Goal: Task Accomplishment & Management: Complete application form

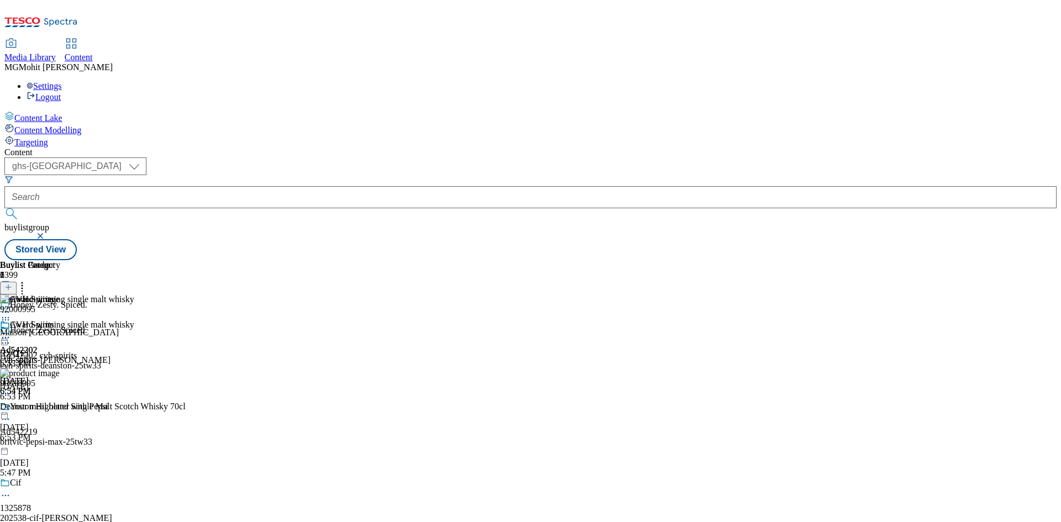
select select "ghs-[GEOGRAPHIC_DATA]"
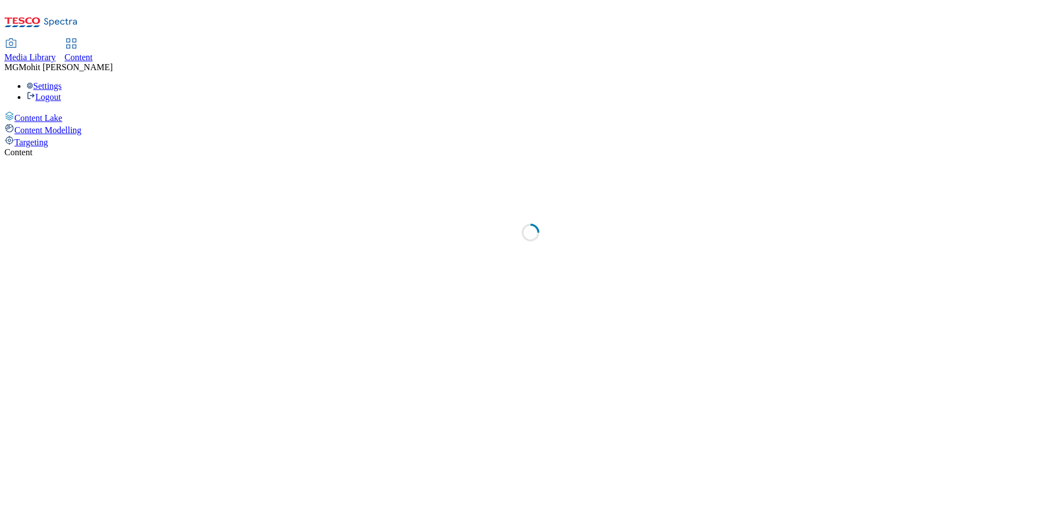
select select "ghs-[GEOGRAPHIC_DATA]"
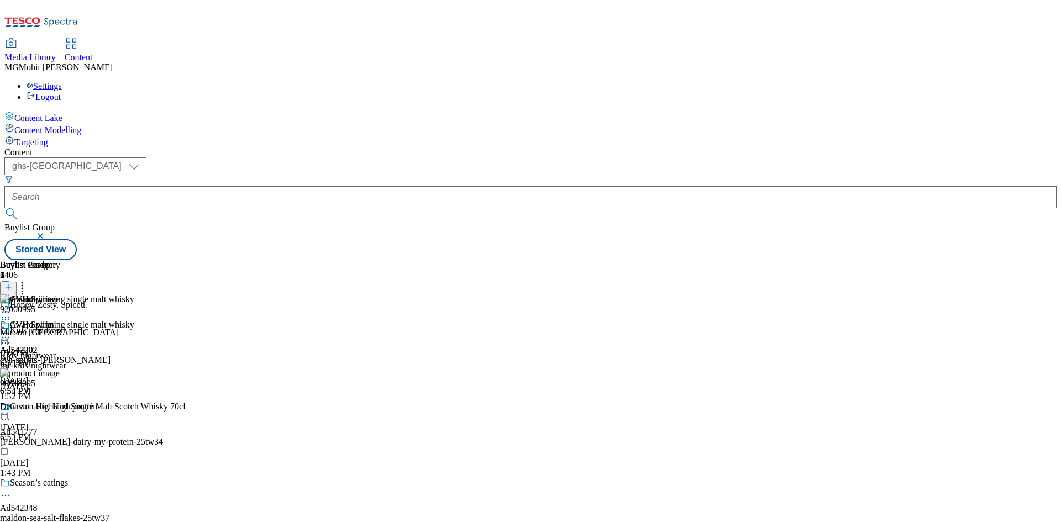
click at [12, 280] on button "button" at bounding box center [6, 283] width 12 height 6
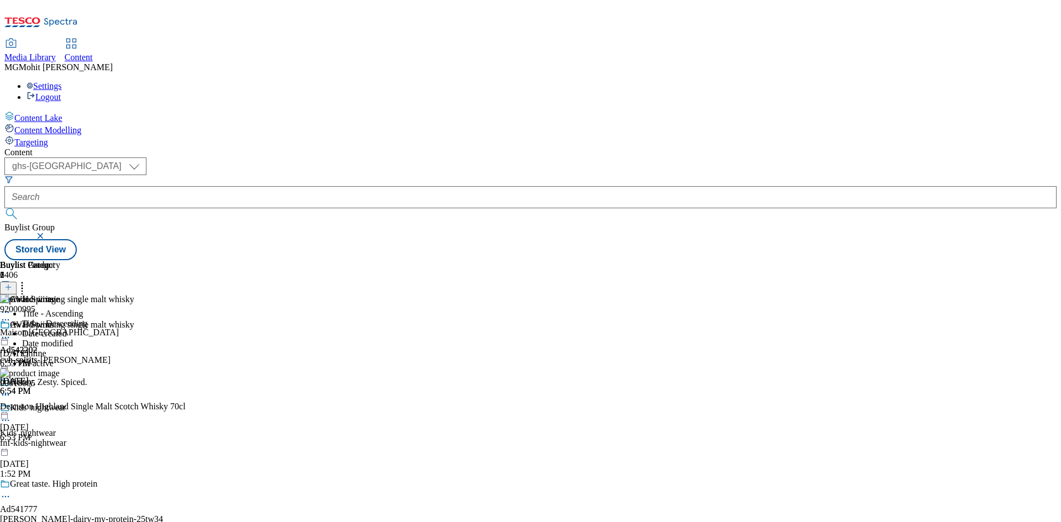
click at [17, 287] on button at bounding box center [8, 293] width 17 height 13
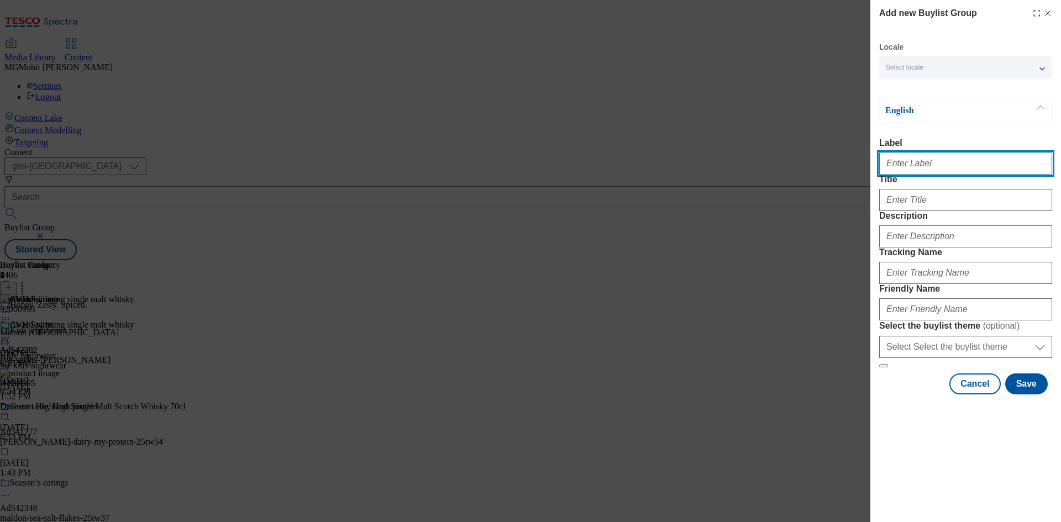
click at [935, 166] on input "Label" at bounding box center [965, 163] width 173 height 22
paste input "Ad541438 muller-dairy"
type input "Ad541438 muller-dairy"
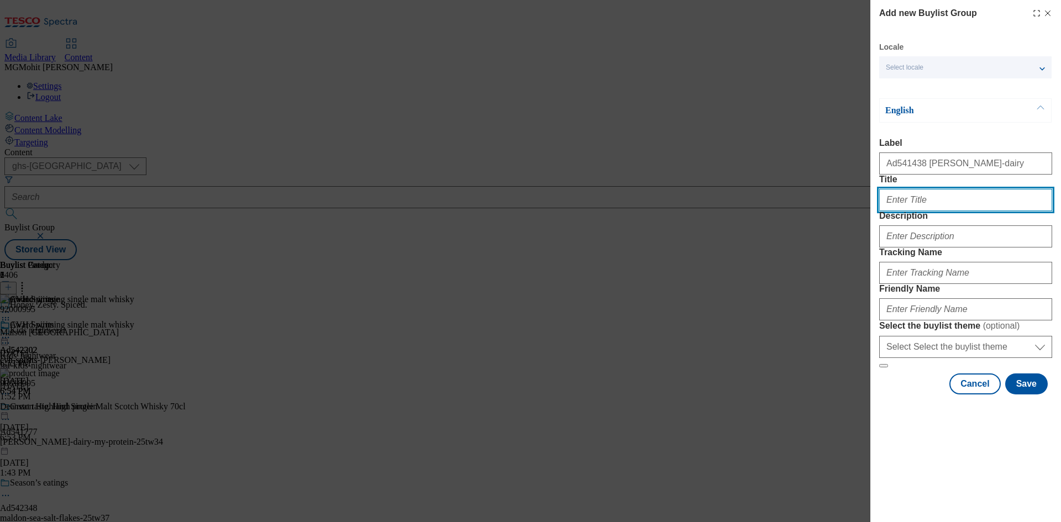
click at [963, 211] on input "Title" at bounding box center [965, 200] width 173 height 22
paste input "Muller light"
type input "Muller light"
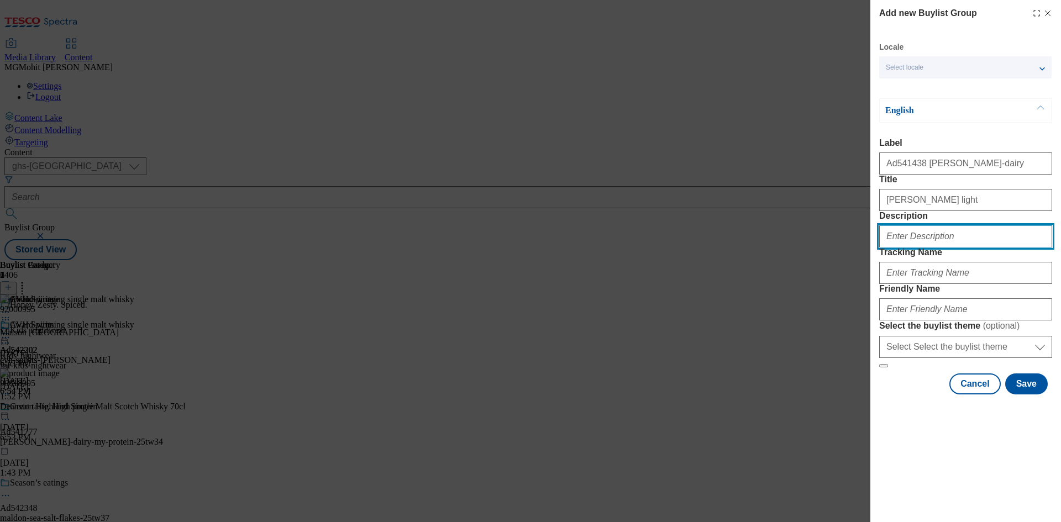
click at [950, 247] on input "Description" at bounding box center [965, 236] width 173 height 22
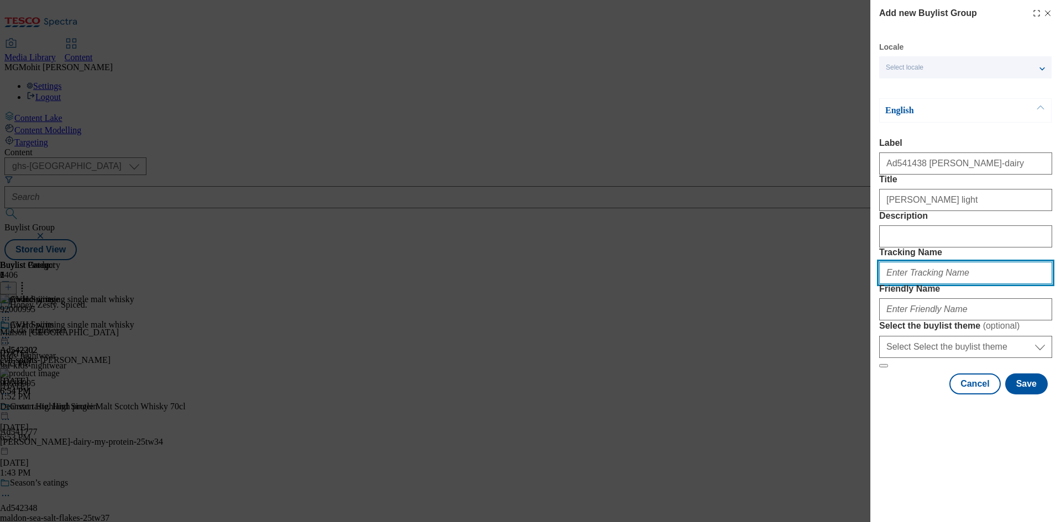
paste input "DH_AD541438"
type input "DH_AD541438"
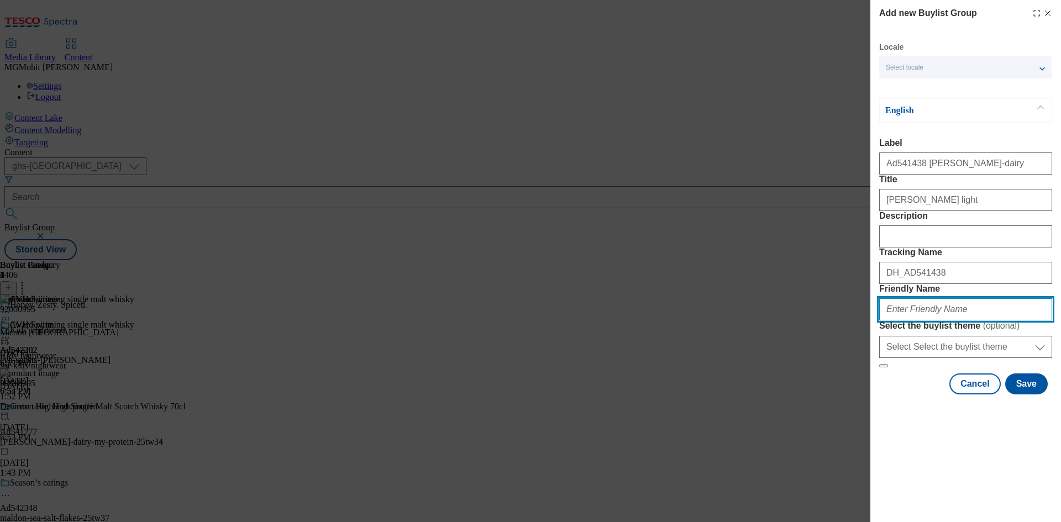
click at [924, 320] on input "Friendly Name" at bounding box center [965, 309] width 173 height 22
paste input "muller-dairy-greek-style-25tw34"
type input "muller-dairy-greek-style-25tw34"
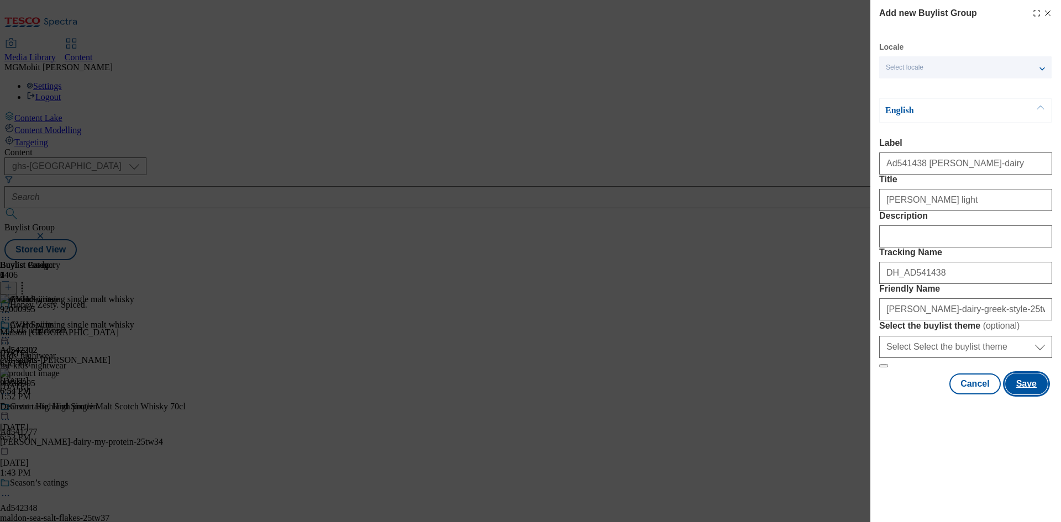
click at [1030, 394] on button "Save" at bounding box center [1026, 383] width 43 height 21
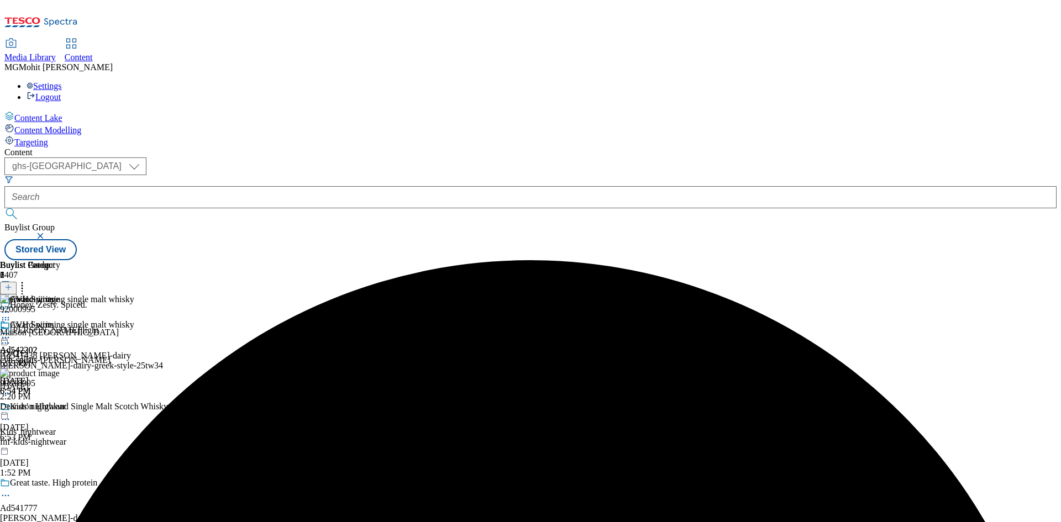
click at [165, 361] on div "muller-dairy-greek-style-25tw34" at bounding box center [82, 366] width 165 height 10
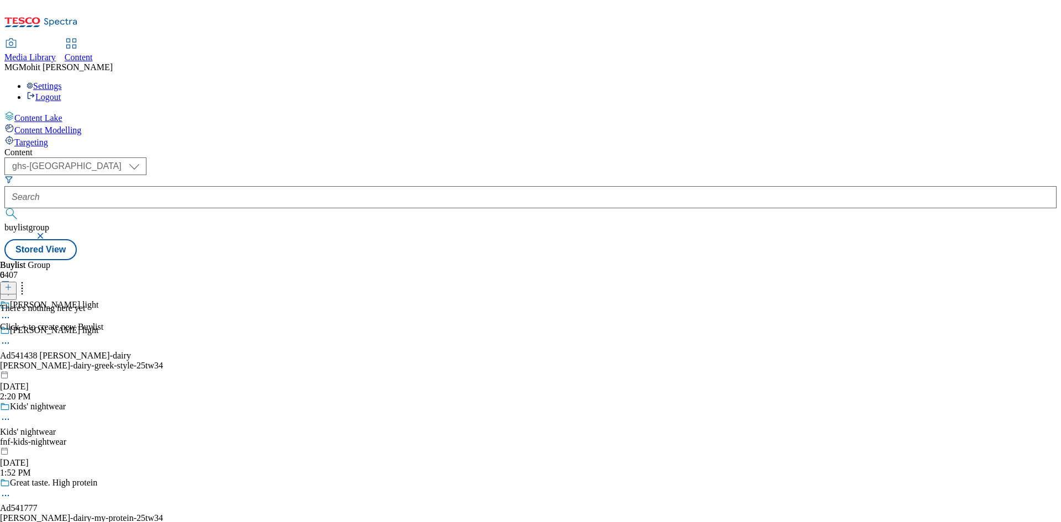
click at [12, 283] on icon at bounding box center [8, 287] width 8 height 8
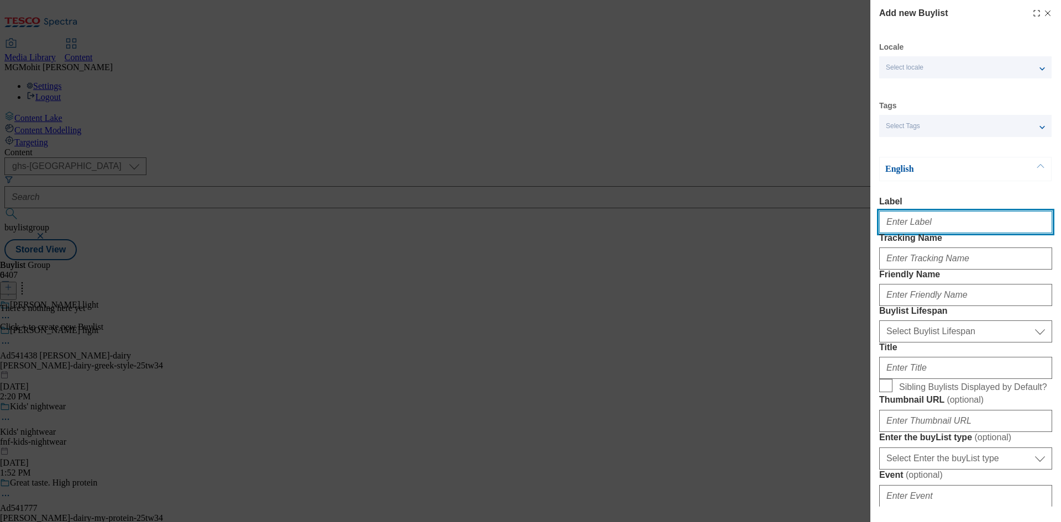
click at [906, 222] on input "Label" at bounding box center [965, 222] width 173 height 22
paste input "Ad541438"
type input "Ad541438"
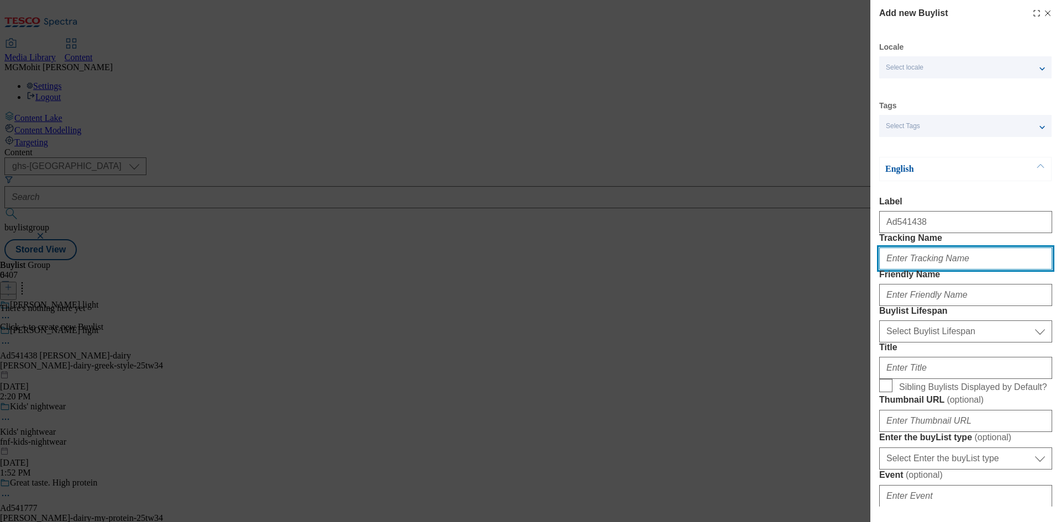
paste input "DH_AD541438"
type input "DH_AD541438"
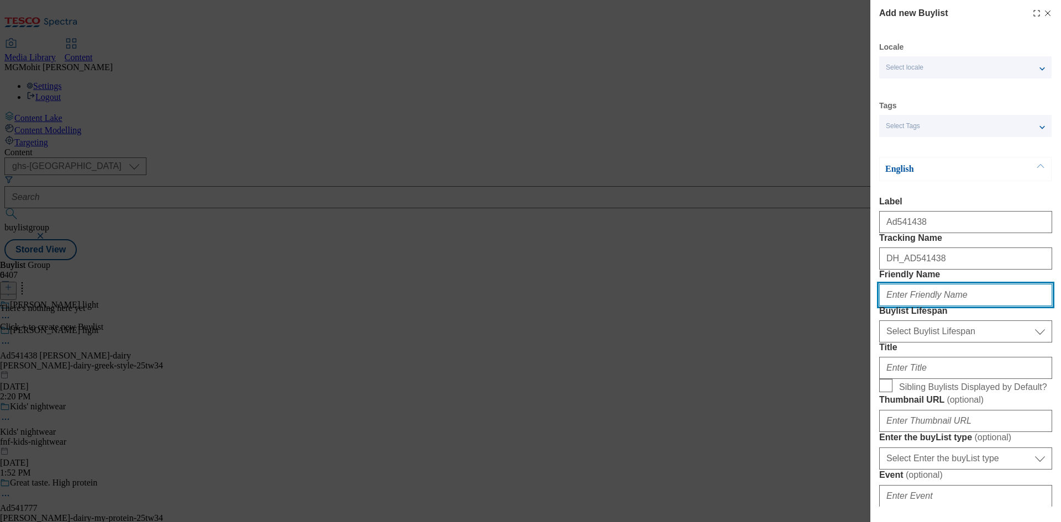
paste input "muller-dairy"
type input "muller-dairy"
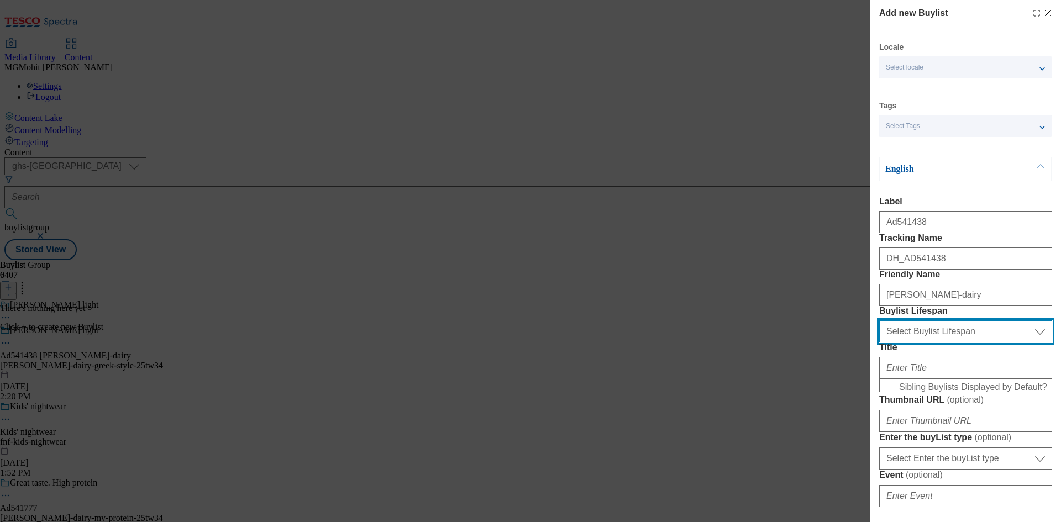
drag, startPoint x: 922, startPoint y: 394, endPoint x: 910, endPoint y: 400, distance: 12.8
click at [922, 343] on select "Select Buylist Lifespan evergreen seasonal tactical" at bounding box center [965, 331] width 173 height 22
select select "tactical"
click at [879, 343] on select "Select Buylist Lifespan evergreen seasonal tactical" at bounding box center [965, 331] width 173 height 22
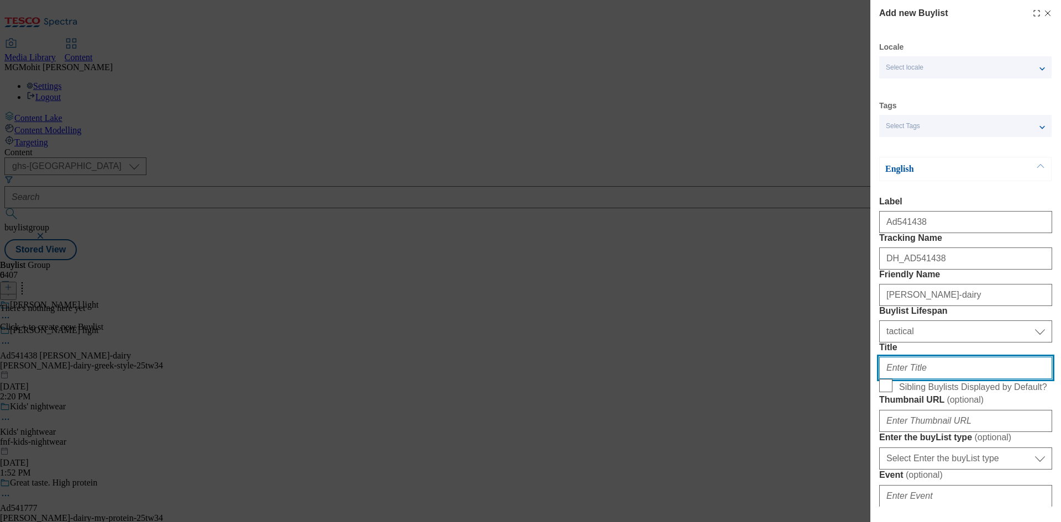
click at [965, 379] on input "Title" at bounding box center [965, 368] width 173 height 22
paste input "Greek style"
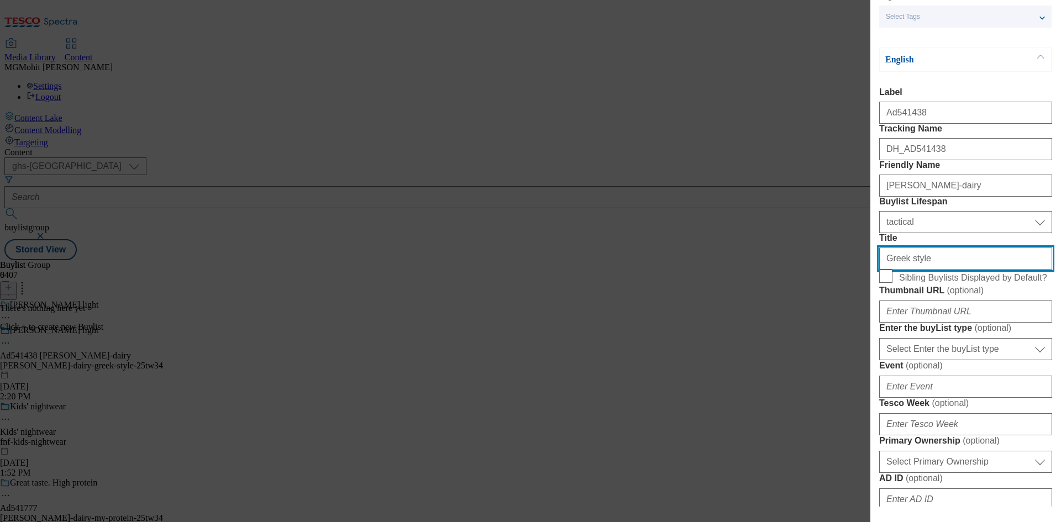
scroll to position [221, 0]
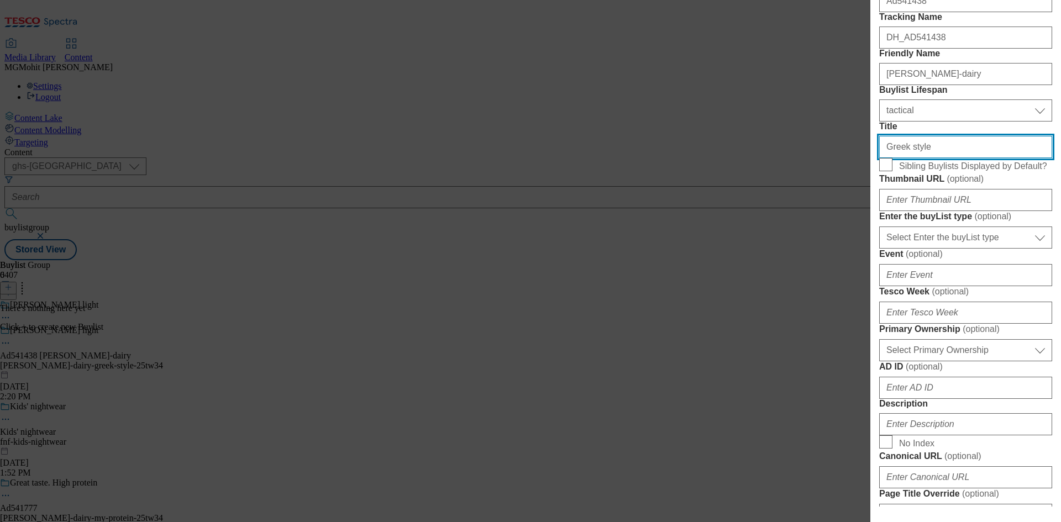
type input "Greek style"
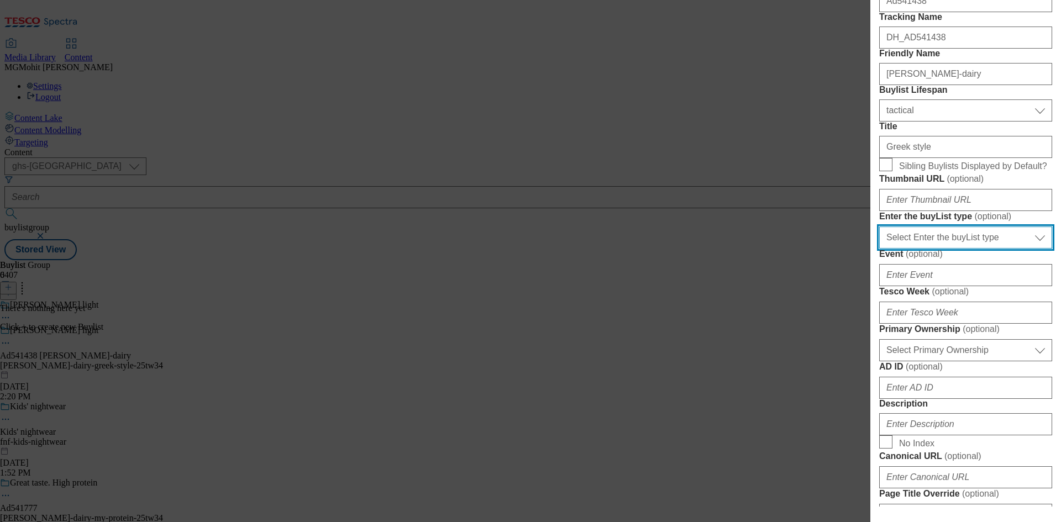
click at [915, 249] on select "Select Enter the buyList type event supplier funded long term >4 weeks supplier…" at bounding box center [965, 237] width 173 height 22
select select "supplier funded short term 1-3 weeks"
click at [879, 249] on select "Select Enter the buyList type event supplier funded long term >4 weeks supplier…" at bounding box center [965, 237] width 173 height 22
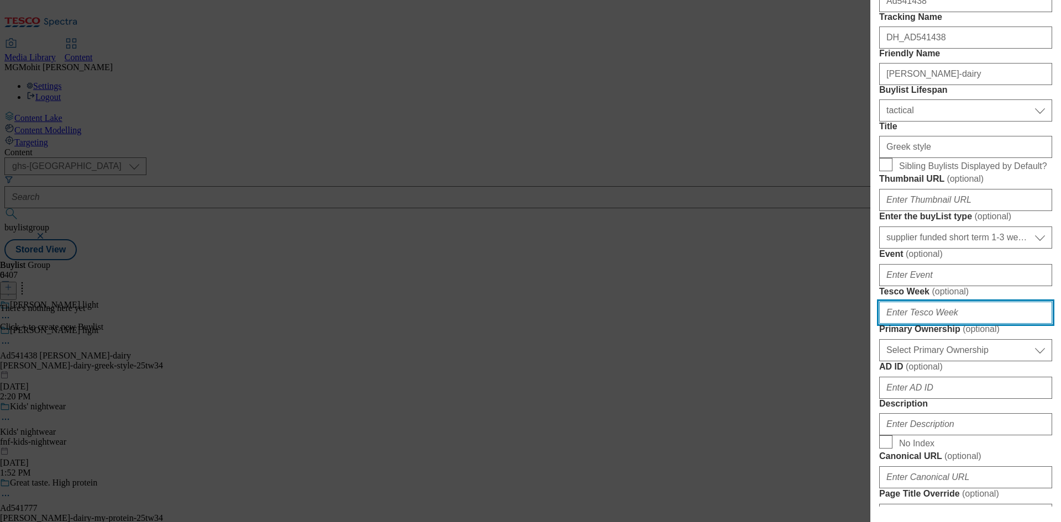
click at [910, 324] on input "Tesco Week ( optional )" at bounding box center [965, 313] width 173 height 22
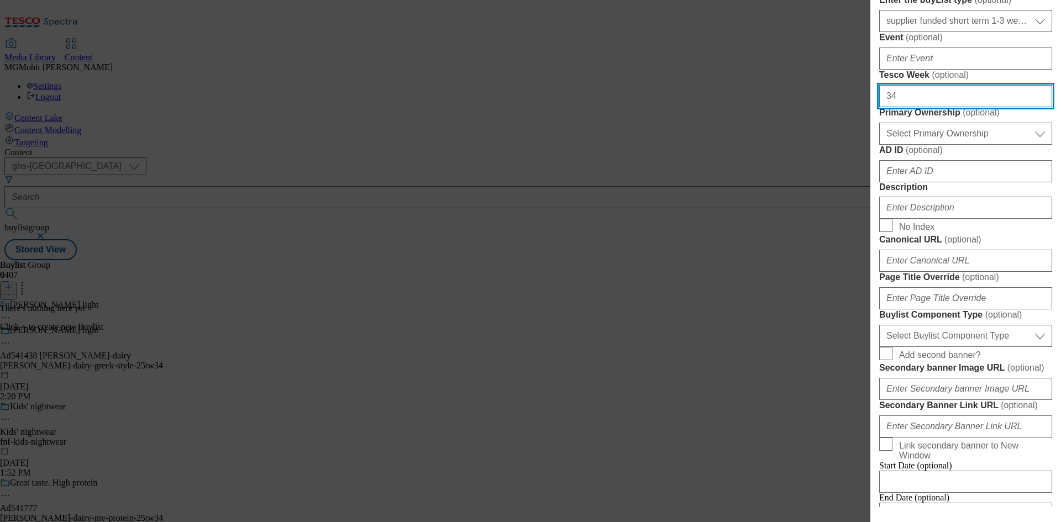
scroll to position [442, 0]
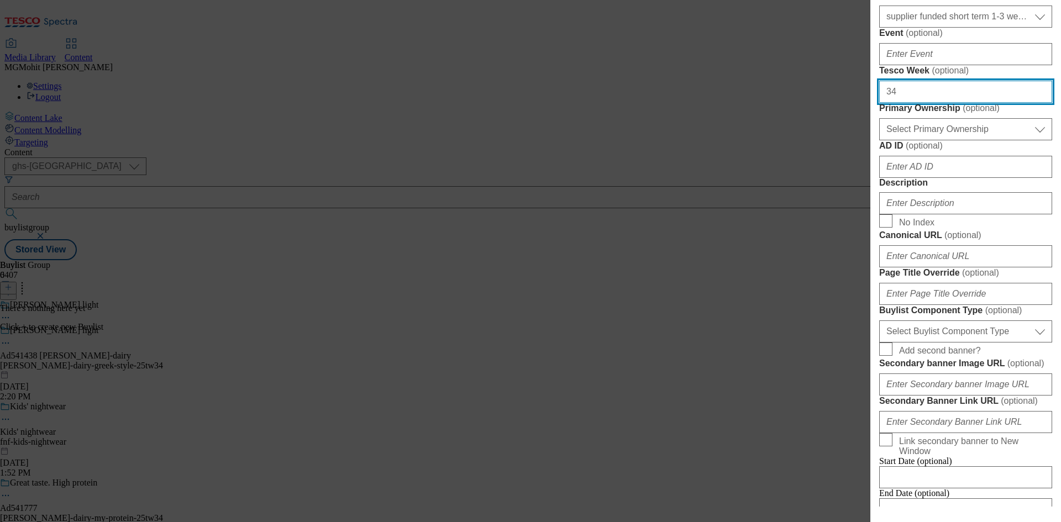
type input "34"
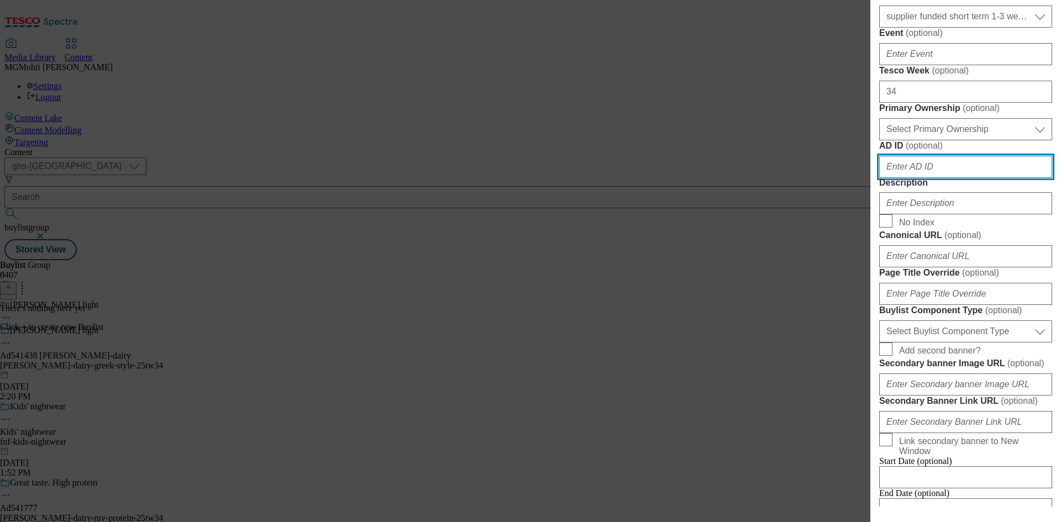
click at [914, 178] on input "AD ID ( optional )" at bounding box center [965, 167] width 173 height 22
paste input "541438"
type input "541438"
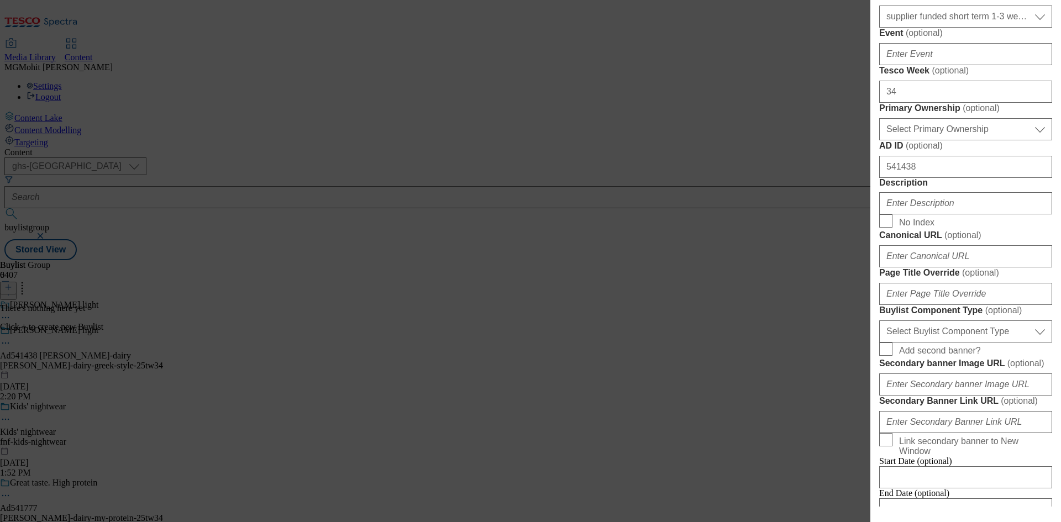
click at [907, 214] on div "Modal" at bounding box center [965, 201] width 173 height 27
click at [913, 214] on input "Description" at bounding box center [965, 203] width 173 height 22
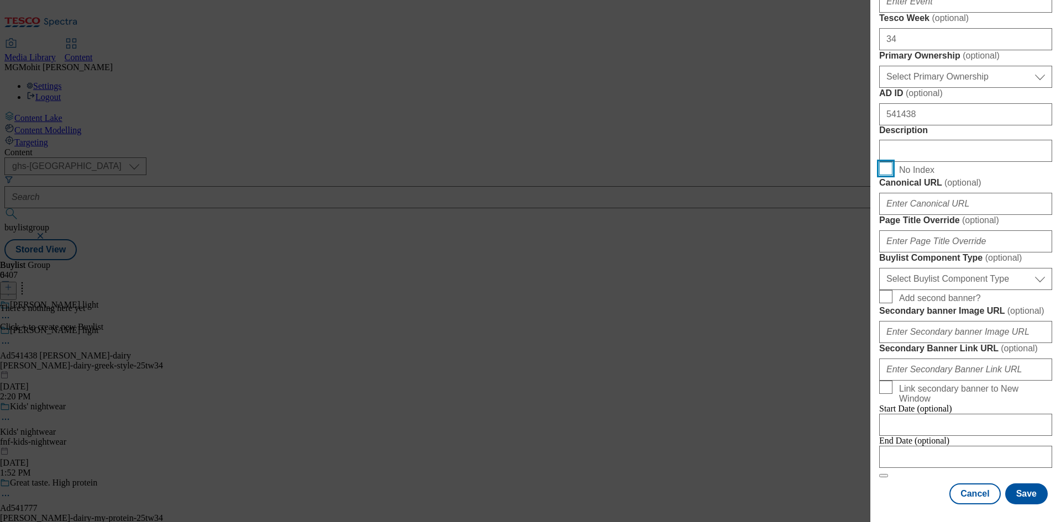
scroll to position [663, 0]
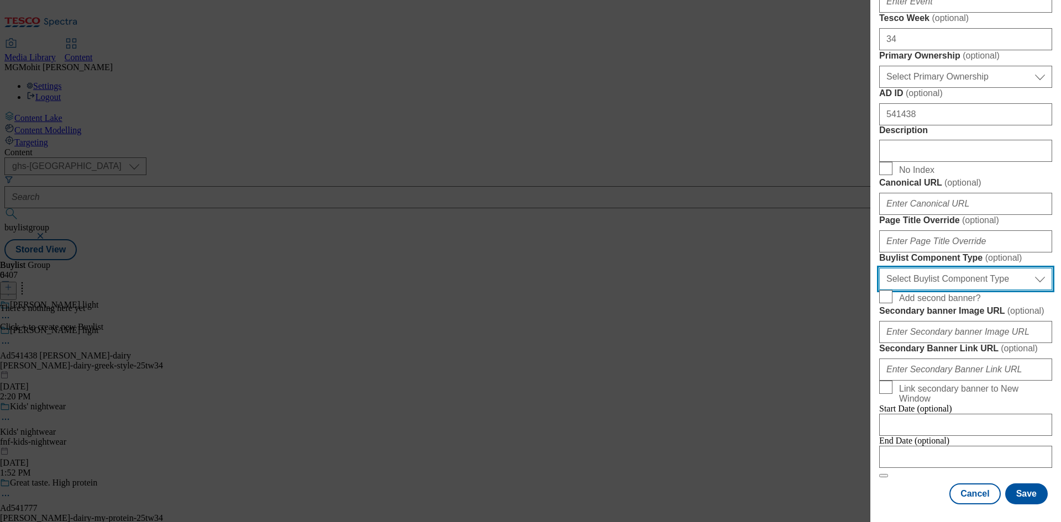
click at [925, 290] on select "Select Buylist Component Type Banner Competition Header Meal" at bounding box center [965, 279] width 173 height 22
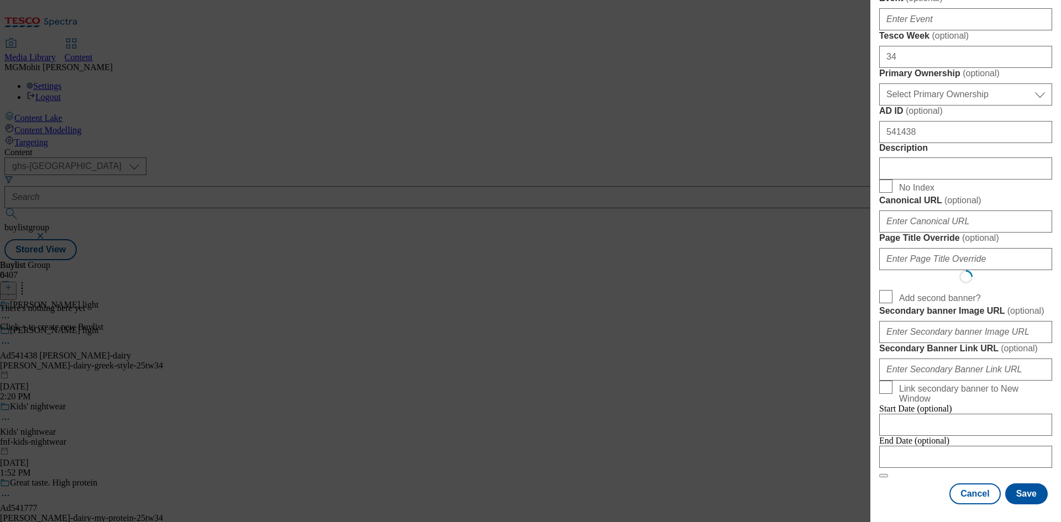
select select "Banner"
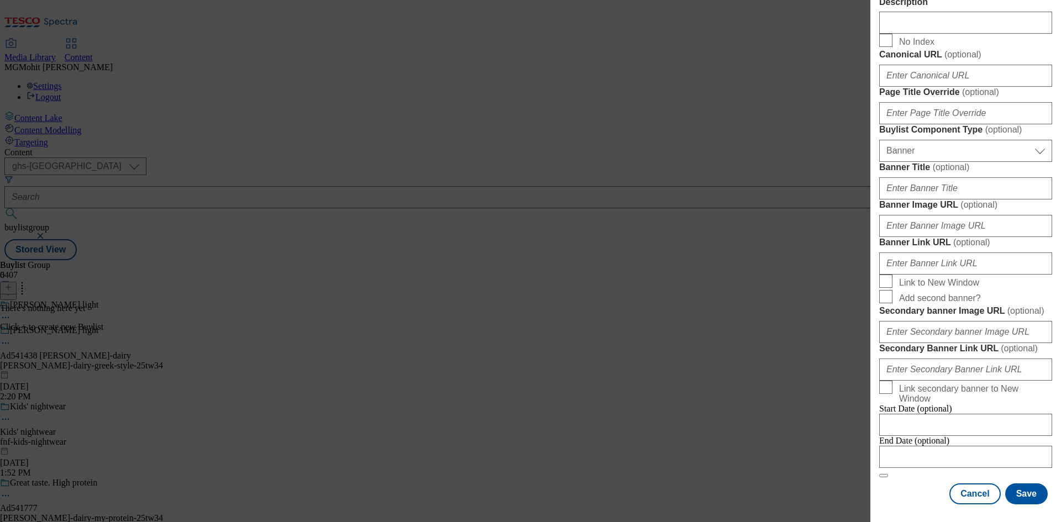
scroll to position [1095, 0]
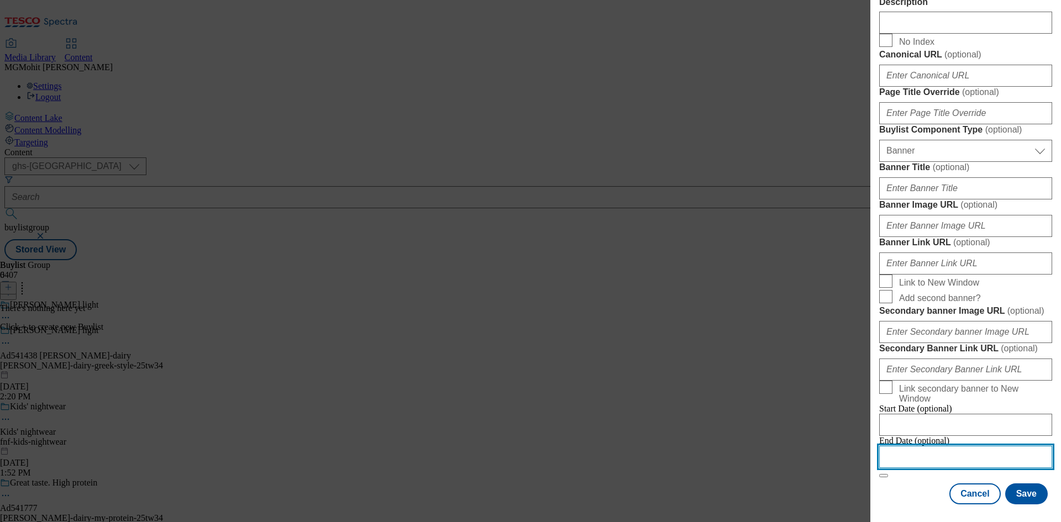
click at [921, 446] on input "Modal" at bounding box center [965, 457] width 173 height 22
select select "2025"
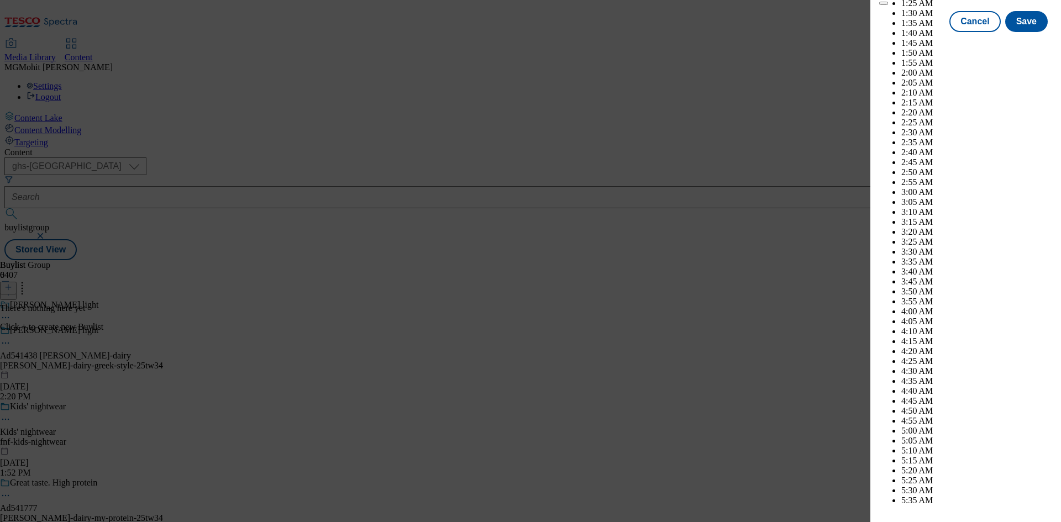
scroll to position [3507, 0]
select select "December"
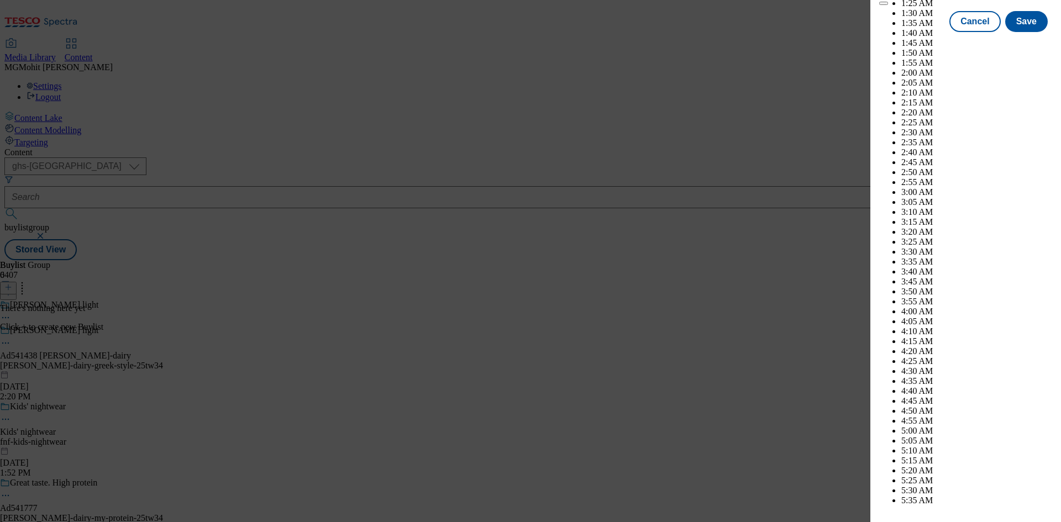
select select "2026"
select select "January"
click at [1028, 42] on button "Save" at bounding box center [1026, 31] width 43 height 21
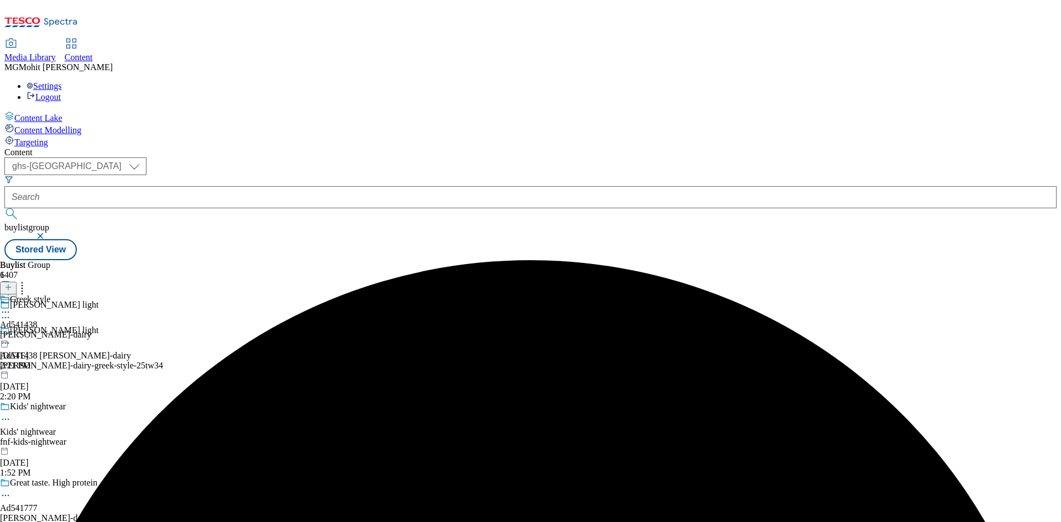
click at [91, 330] on div "muller-dairy" at bounding box center [45, 335] width 91 height 10
click at [12, 283] on icon at bounding box center [8, 287] width 8 height 8
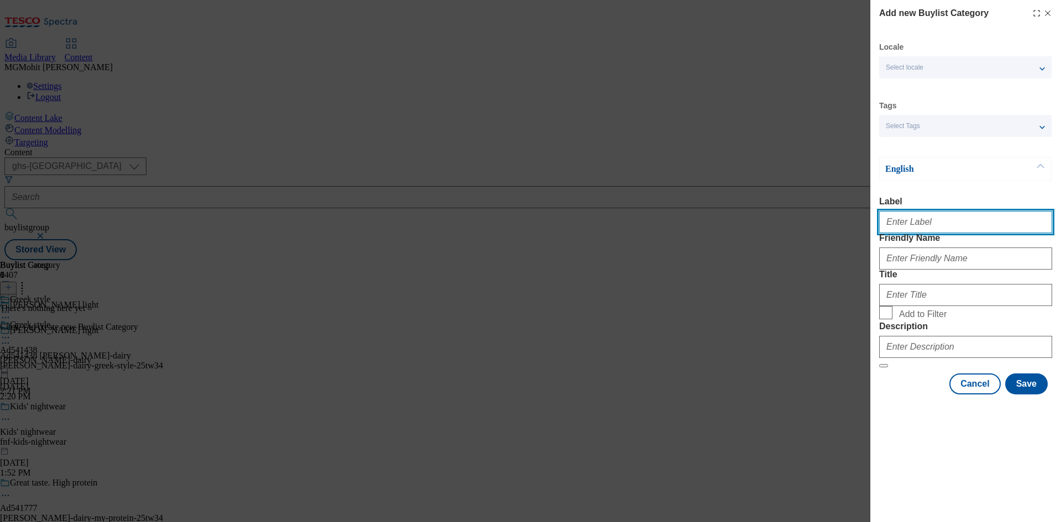
click at [935, 225] on input "Label" at bounding box center [965, 222] width 173 height 22
paste input "Ad541438"
type input "Ad541438"
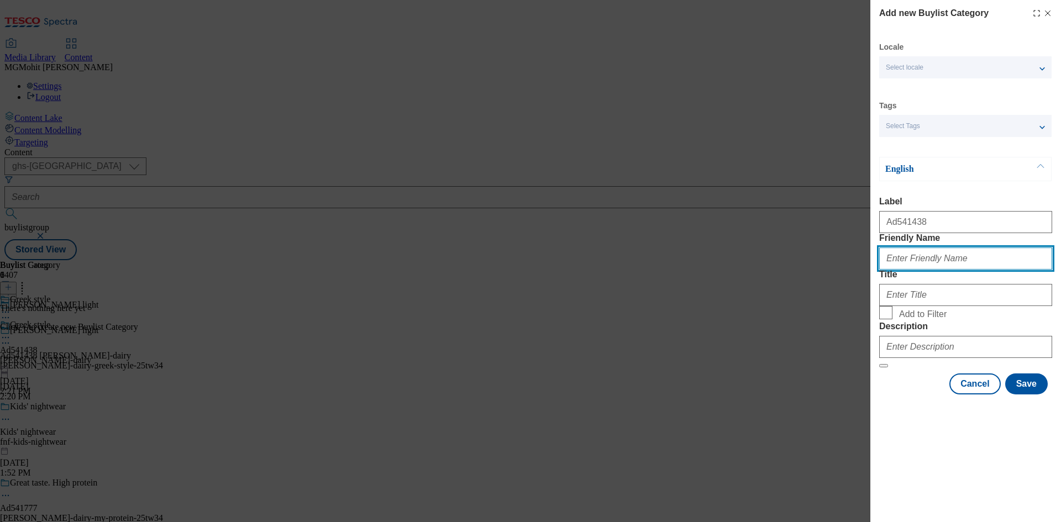
paste input "muller-dairy-greek-style"
type input "muller-dairy-greek-style"
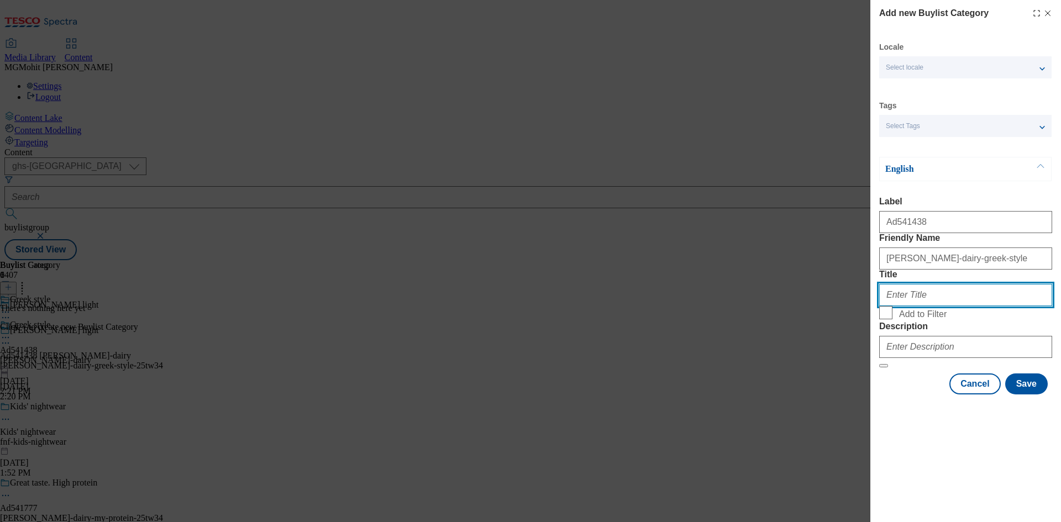
paste input "Muller Dairy"
type input "Muller Dairy"
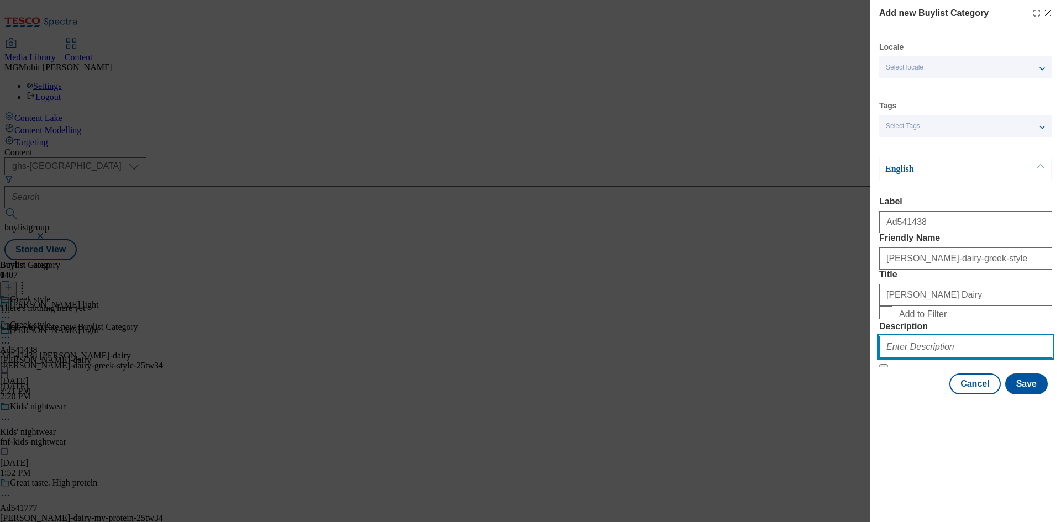
click at [921, 358] on input "Description" at bounding box center [965, 347] width 173 height 22
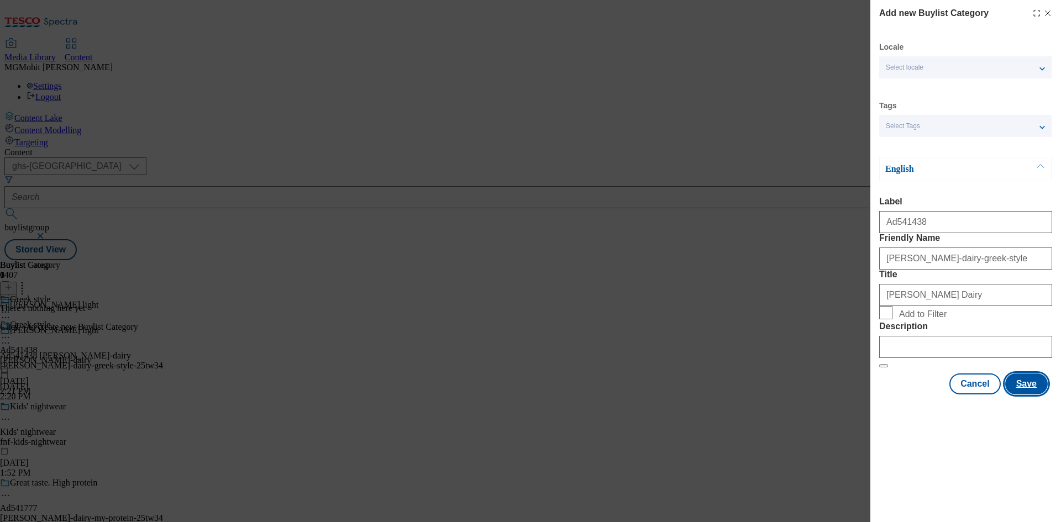
click at [1034, 394] on button "Save" at bounding box center [1026, 383] width 43 height 21
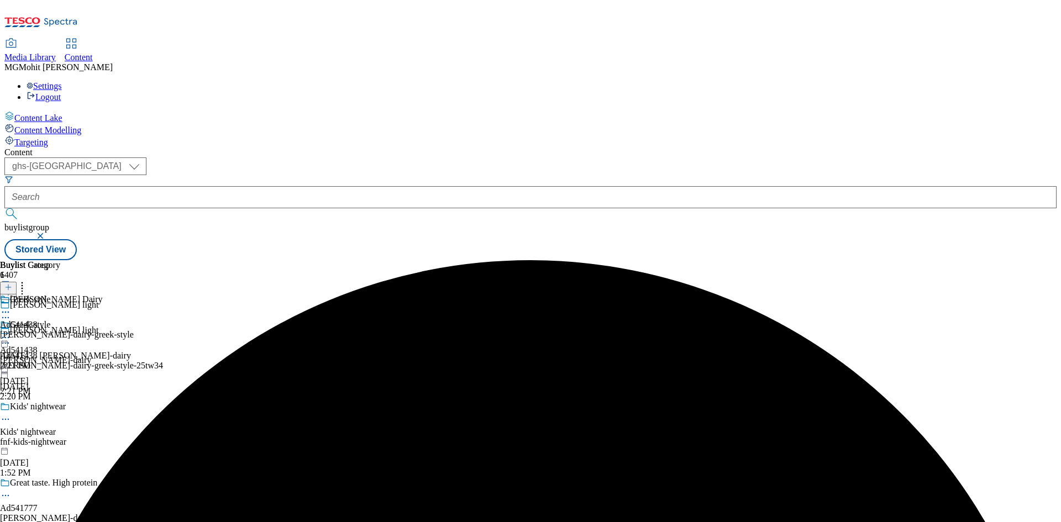
click at [134, 330] on div "muller-dairy-greek-style" at bounding box center [67, 335] width 134 height 10
click at [8, 284] on line at bounding box center [8, 287] width 0 height 6
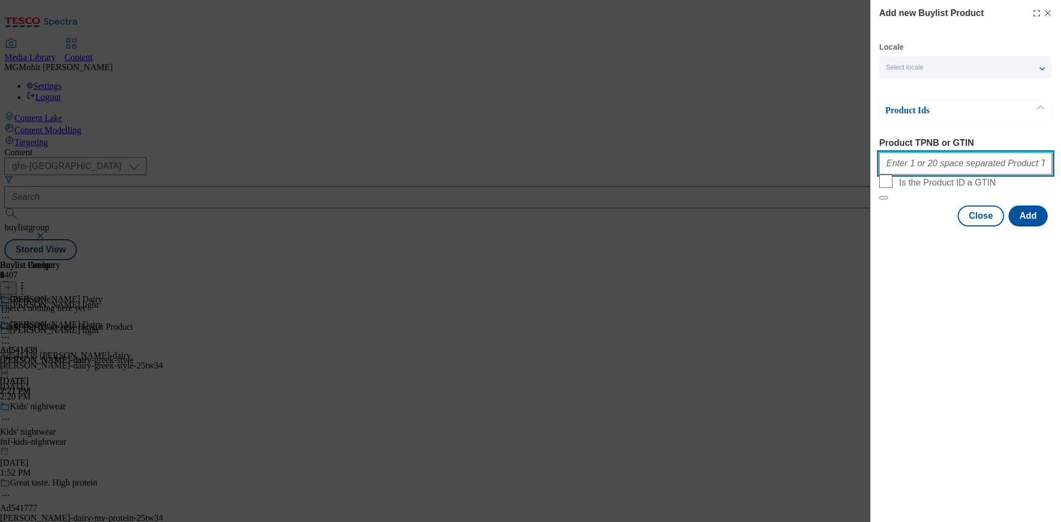
click at [912, 173] on input "Product TPNB or GTIN" at bounding box center [965, 163] width 173 height 22
paste input "90859166 90727501 90784357"
type input "90859166 90727501 90784357"
click at [1031, 226] on button "Add" at bounding box center [1027, 216] width 39 height 21
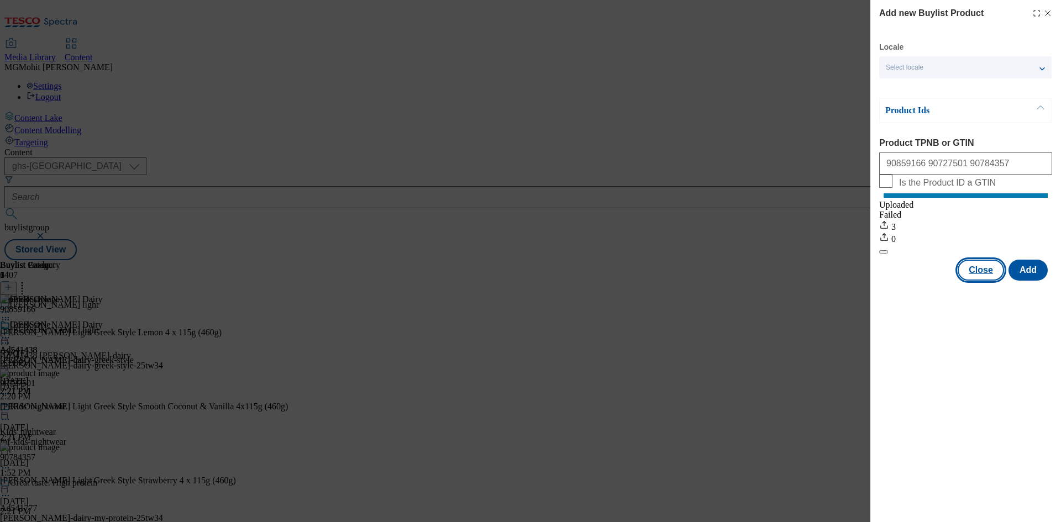
click at [983, 281] on button "Close" at bounding box center [980, 270] width 46 height 21
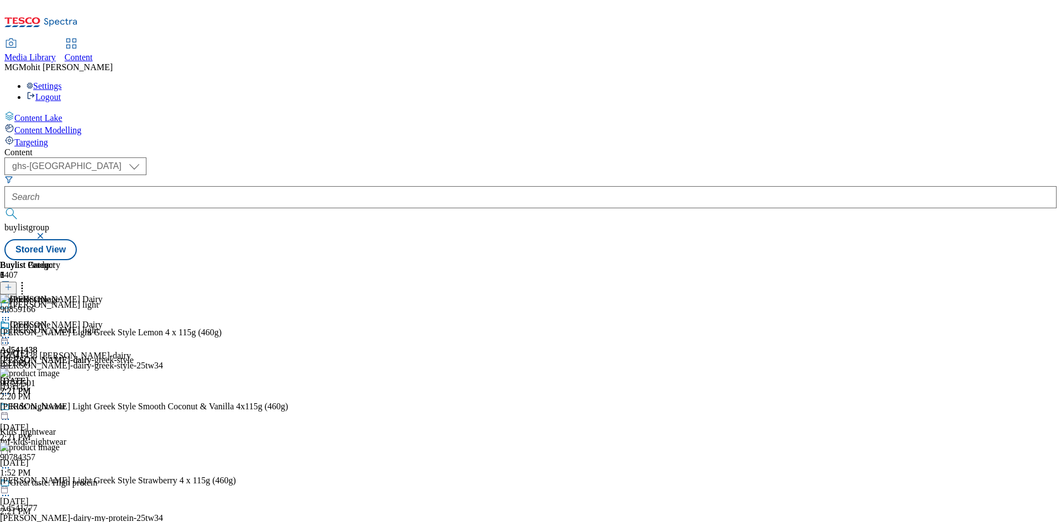
click at [11, 332] on icon at bounding box center [5, 337] width 11 height 11
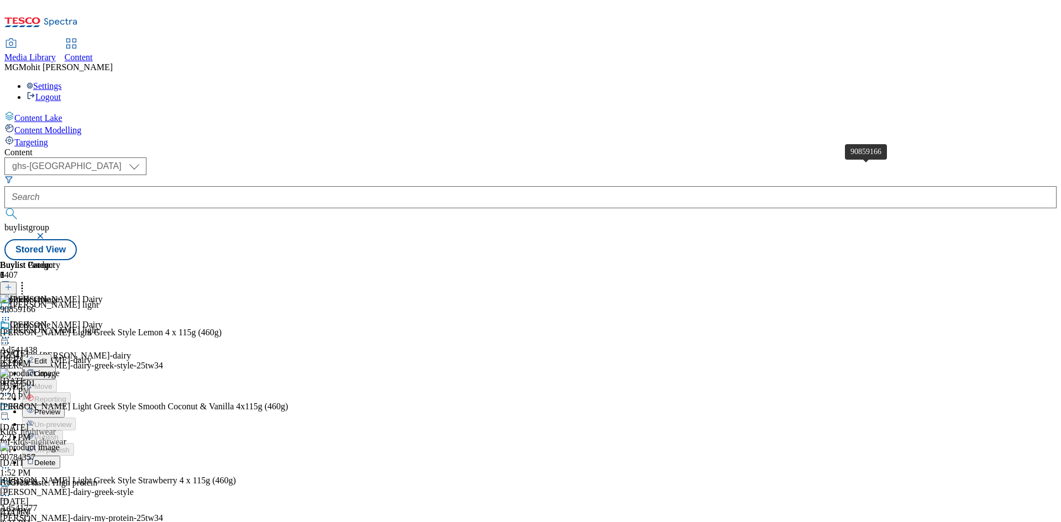
click at [35, 304] on span "90859166" at bounding box center [17, 309] width 35 height 10
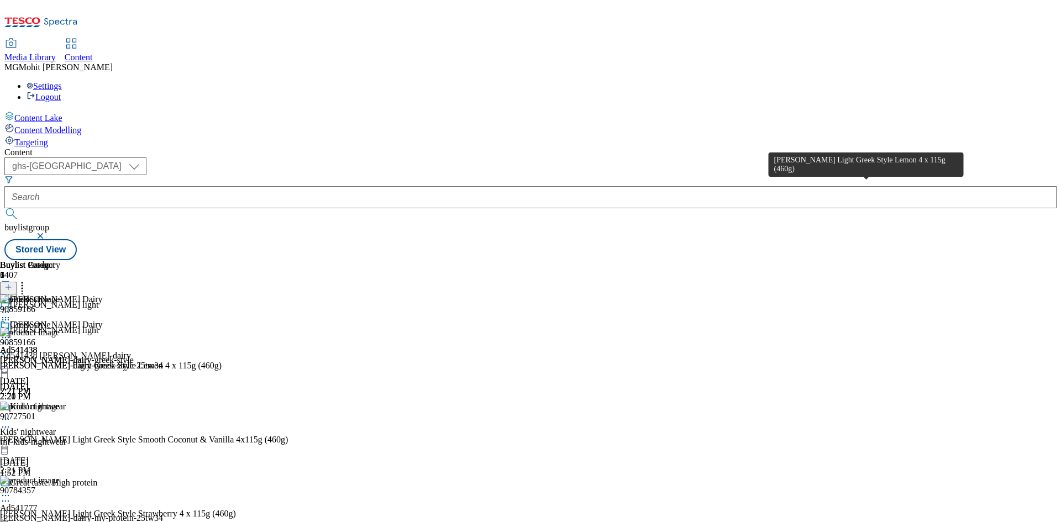
click at [222, 361] on div "Müller Light Greek Style Lemon 4 x 115g (460g)" at bounding box center [111, 366] width 222 height 10
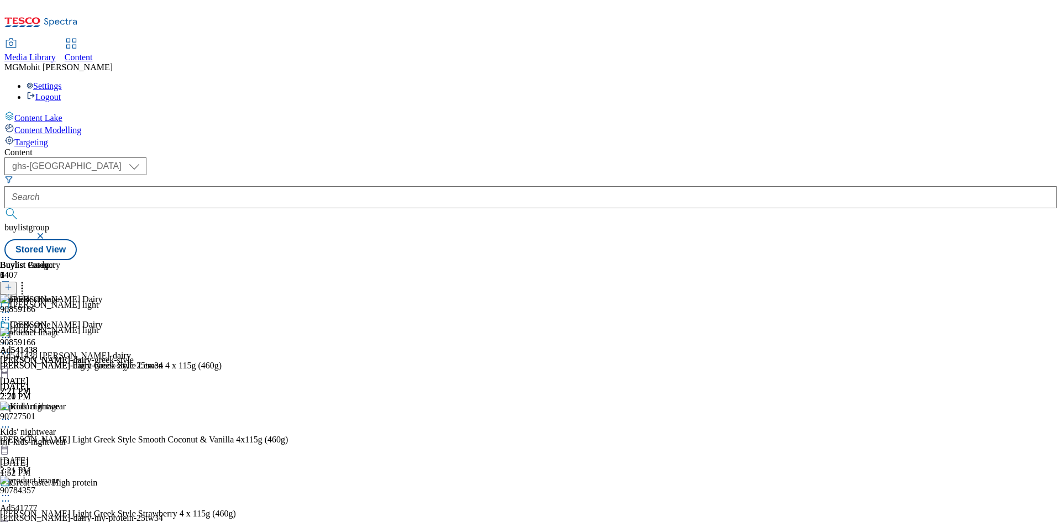
click at [11, 332] on icon at bounding box center [5, 337] width 11 height 11
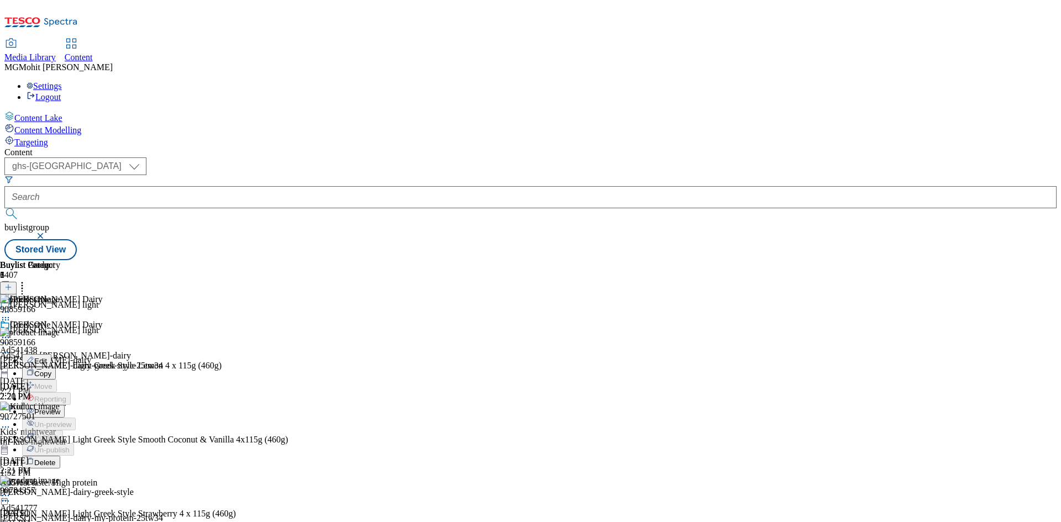
click at [47, 357] on span "Edit" at bounding box center [40, 361] width 13 height 8
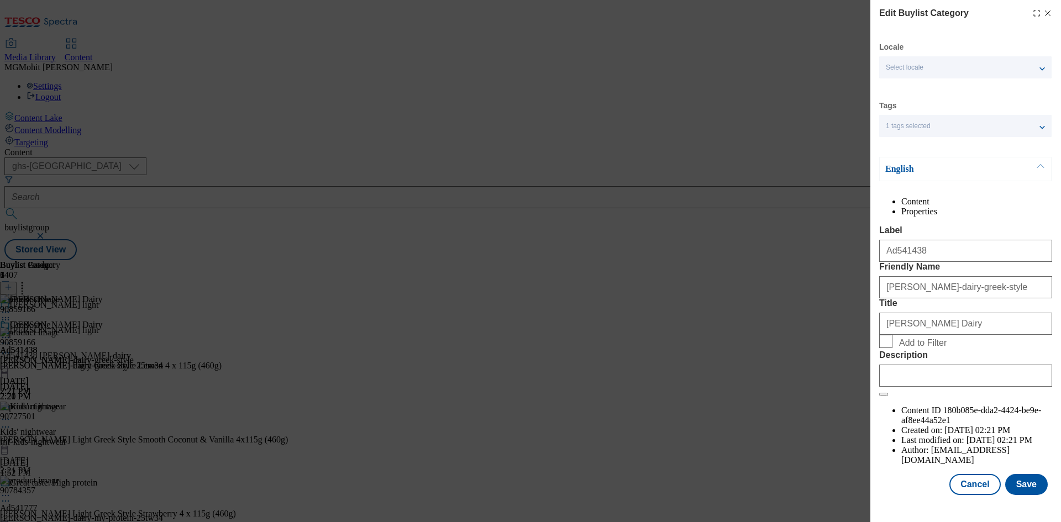
scroll to position [22, 0]
click at [920, 387] on input "Description" at bounding box center [965, 376] width 173 height 22
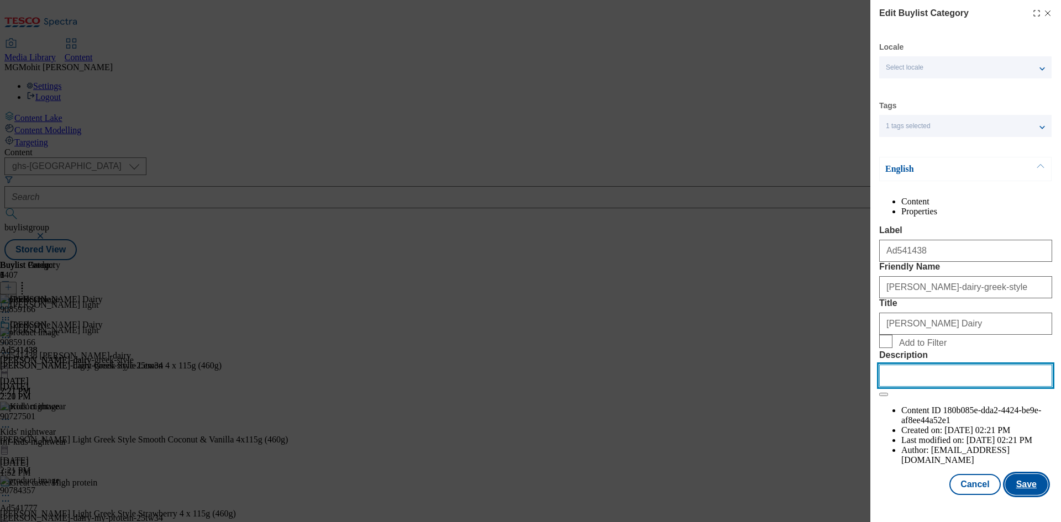
paste input "Müller Light Greek Style Lemon 4 x 115g (460g)"
type input "Müller Light Greek Style Lemon 4 x 115g (460g)"
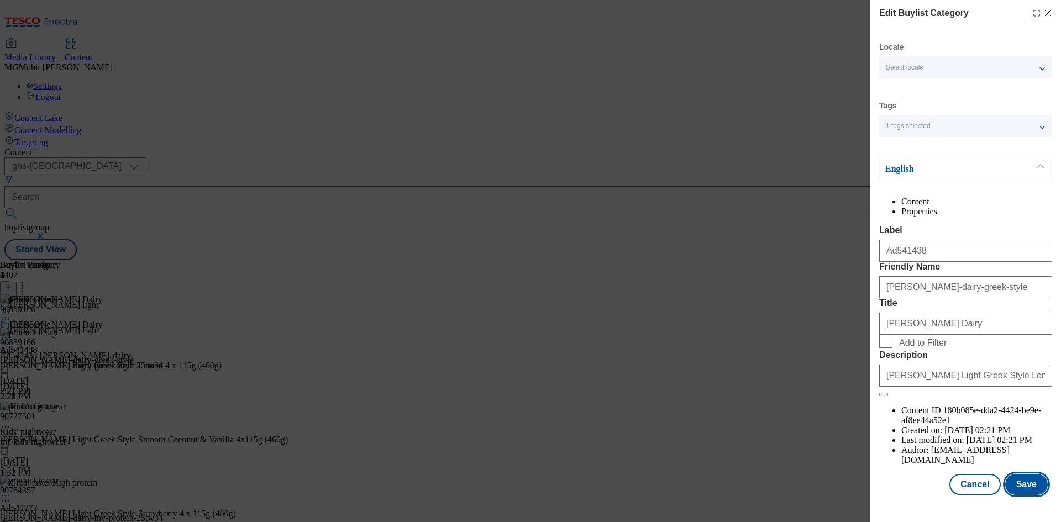
click at [1012, 494] on button "Save" at bounding box center [1026, 484] width 43 height 21
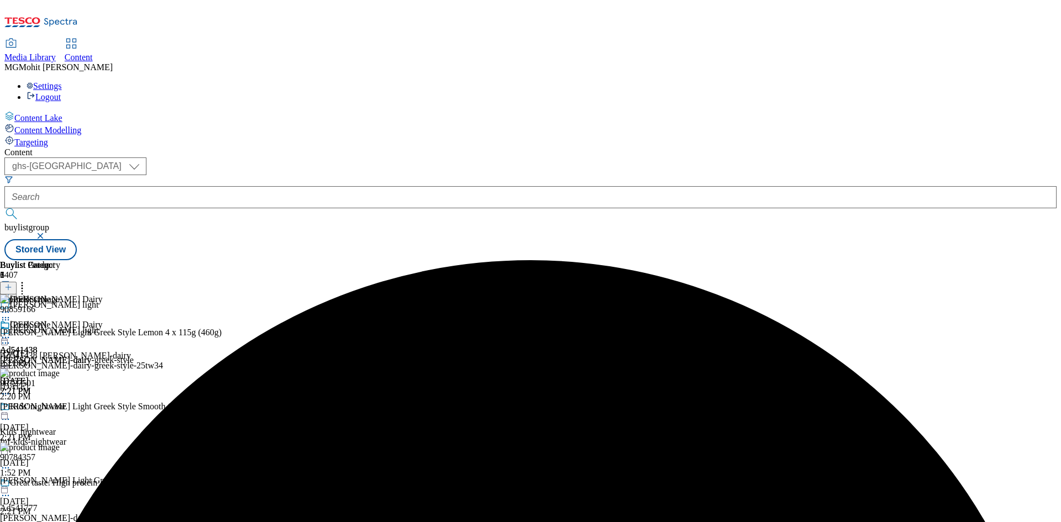
click at [11, 332] on icon at bounding box center [5, 337] width 11 height 11
click at [47, 357] on span "Edit" at bounding box center [40, 361] width 13 height 8
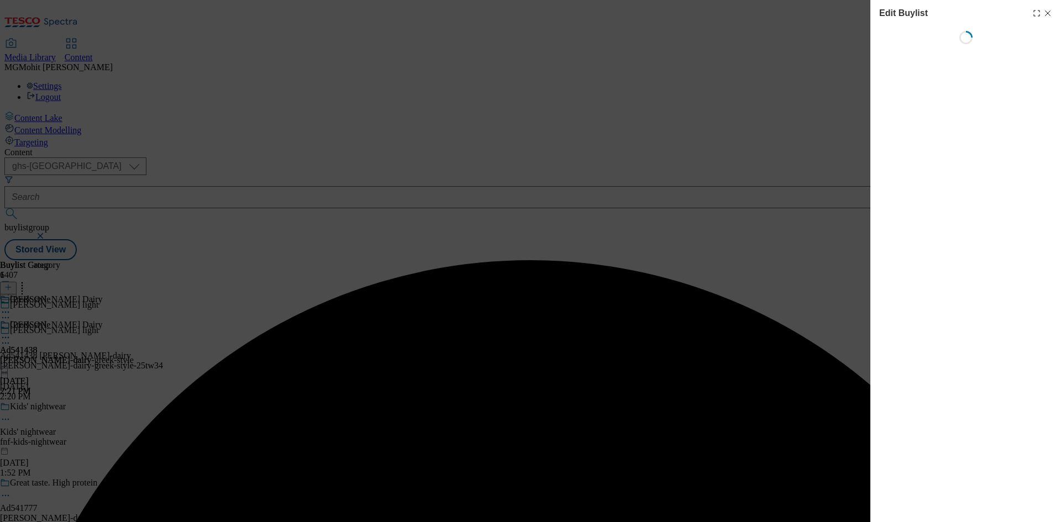
select select "tactical"
select select "supplier funded short term 1-3 weeks"
select select "Banner"
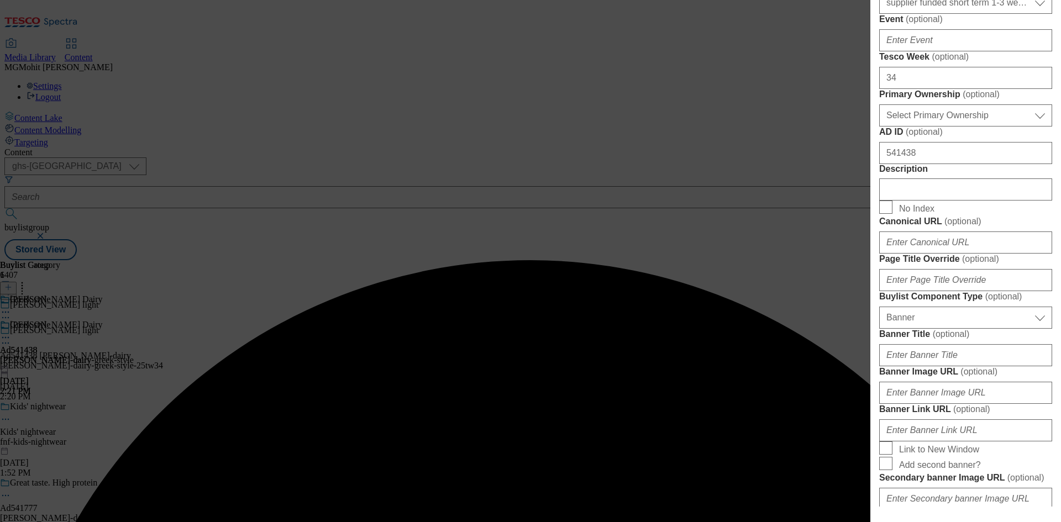
scroll to position [552, 0]
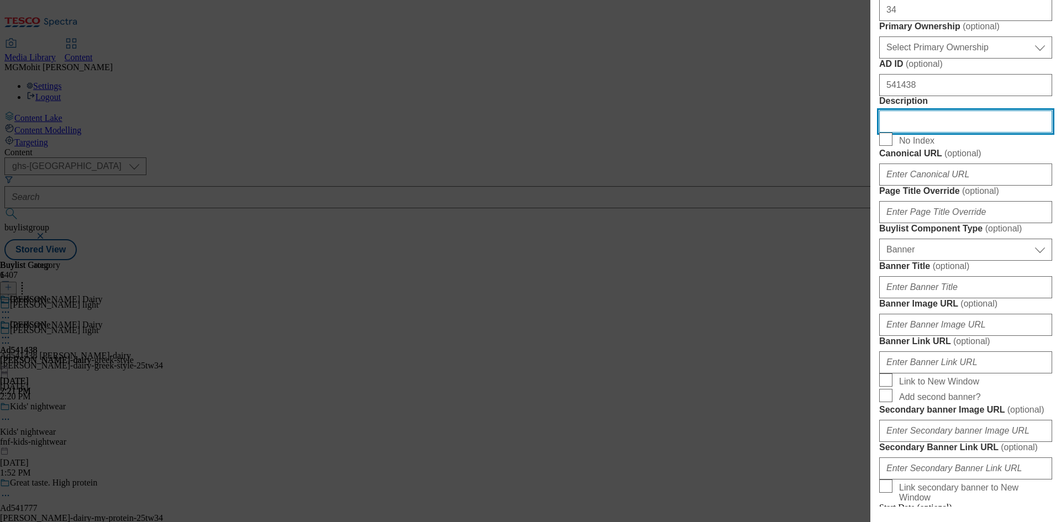
click at [922, 133] on input "Description" at bounding box center [965, 121] width 173 height 22
paste input "Müller Light Greek Style Lemon 4 x 115g (460g)"
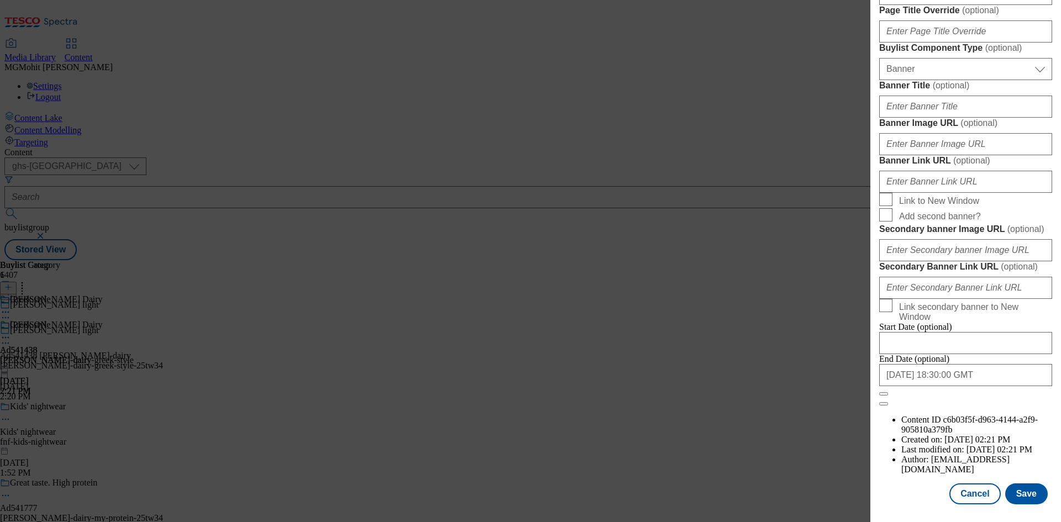
scroll to position [1144, 0]
type input "Müller Light Greek Style Lemon 4 x 115g (460g)"
click at [1032, 491] on button "Save" at bounding box center [1026, 493] width 43 height 21
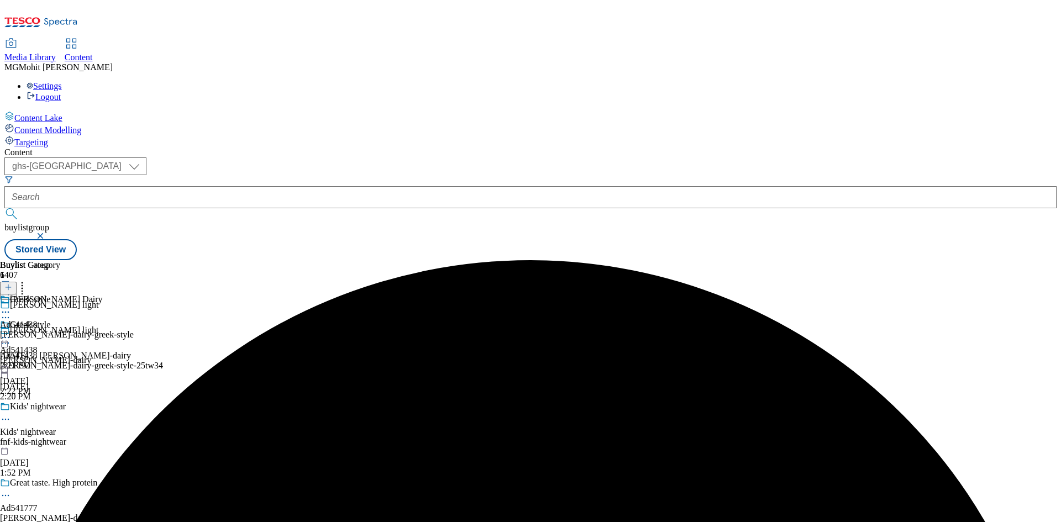
click at [11, 338] on icon at bounding box center [5, 343] width 11 height 11
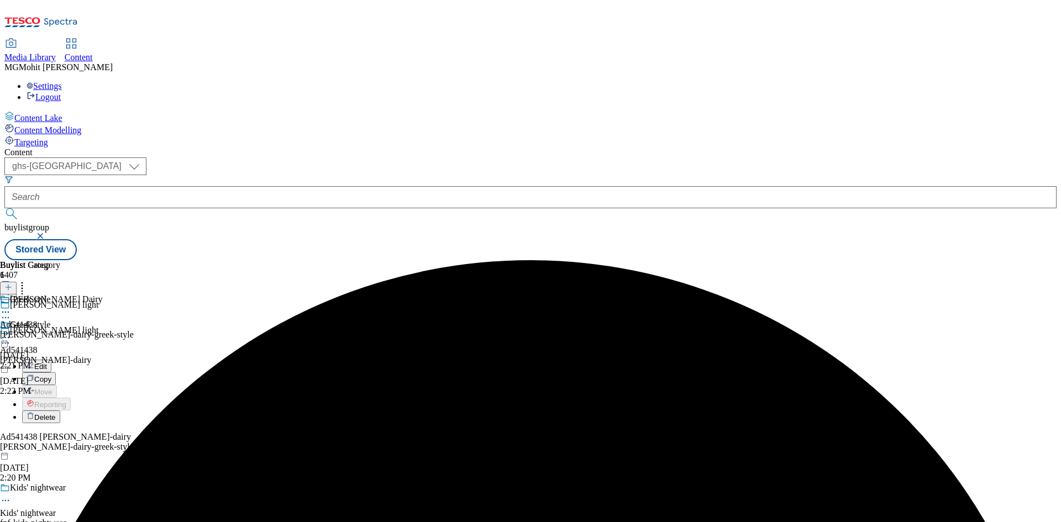
click at [51, 360] on button "Edit" at bounding box center [36, 366] width 29 height 13
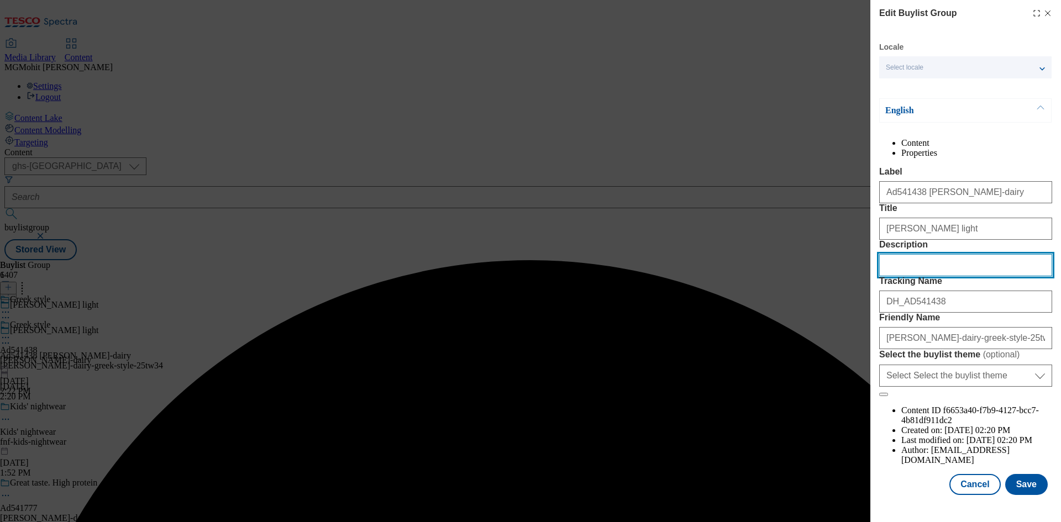
drag, startPoint x: 893, startPoint y: 319, endPoint x: 909, endPoint y: 325, distance: 16.9
click at [895, 276] on input "Description" at bounding box center [965, 265] width 173 height 22
paste input "Müller Light Greek Style Lemon 4 x 115g (460g)"
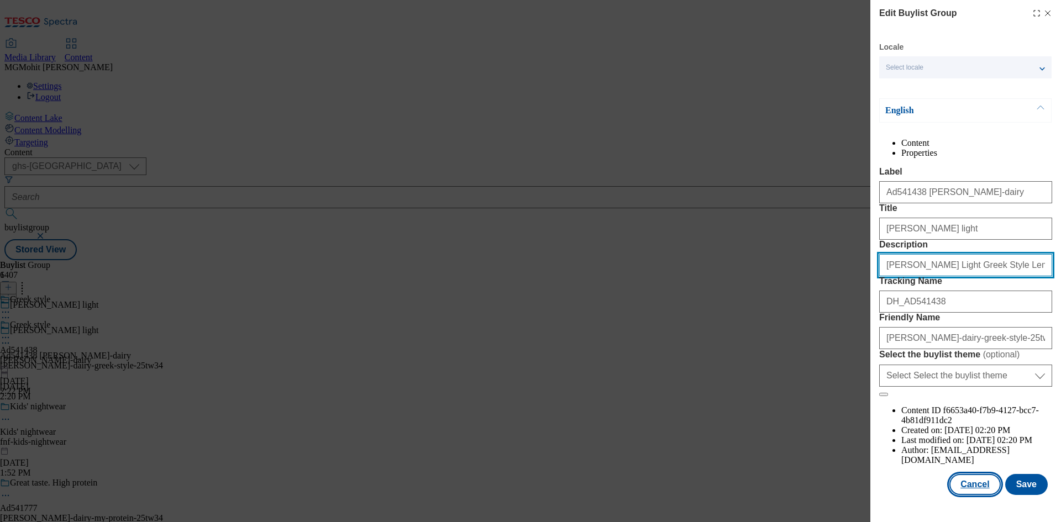
scroll to position [43, 0]
type input "Müller Light Greek Style Lemon 4 x 115g (460g)"
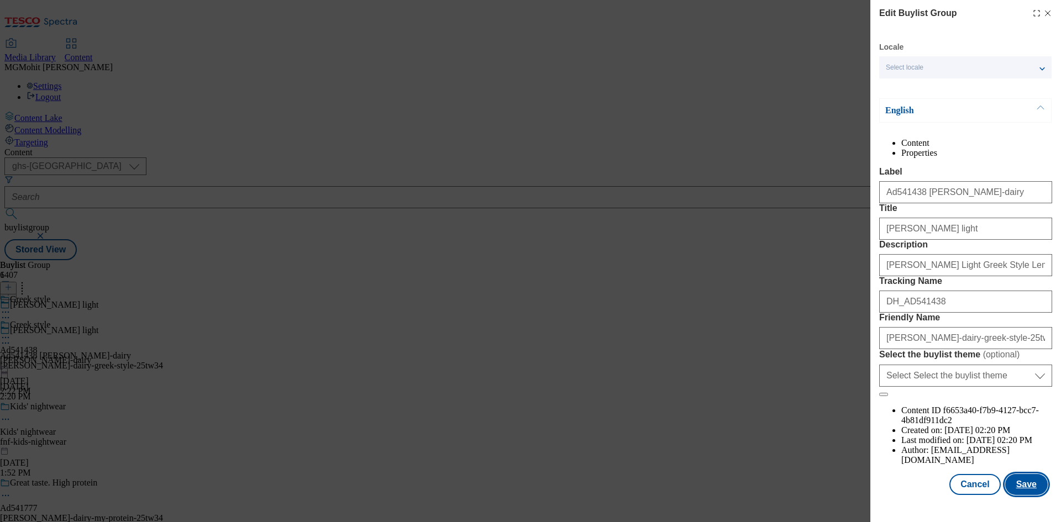
click at [1028, 486] on button "Save" at bounding box center [1026, 484] width 43 height 21
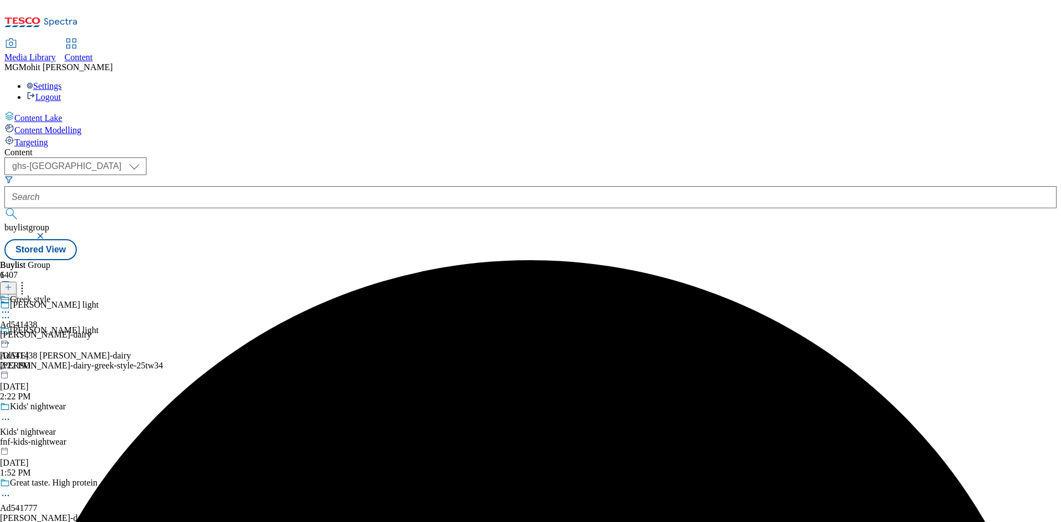
click at [11, 307] on icon at bounding box center [5, 312] width 11 height 11
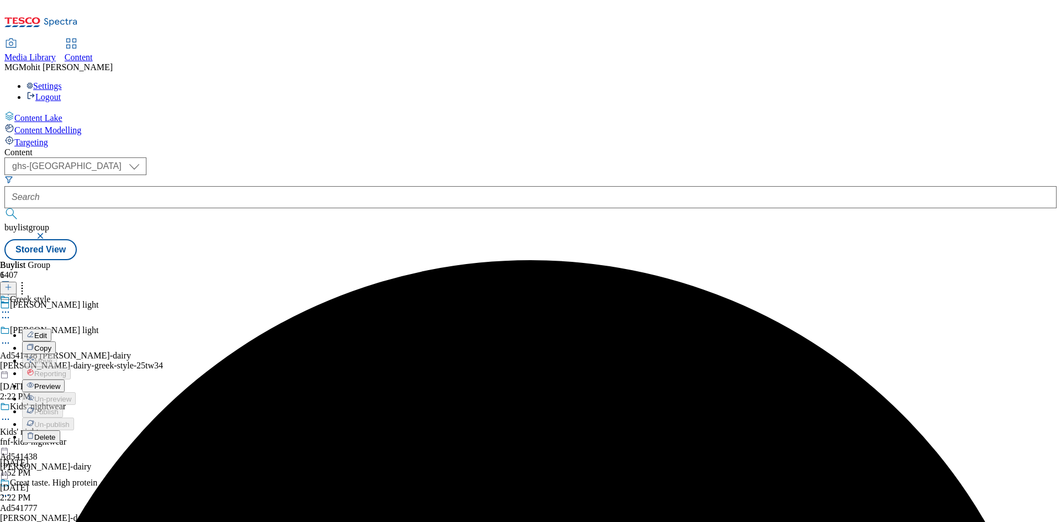
click at [60, 382] on span "Preview" at bounding box center [47, 386] width 26 height 8
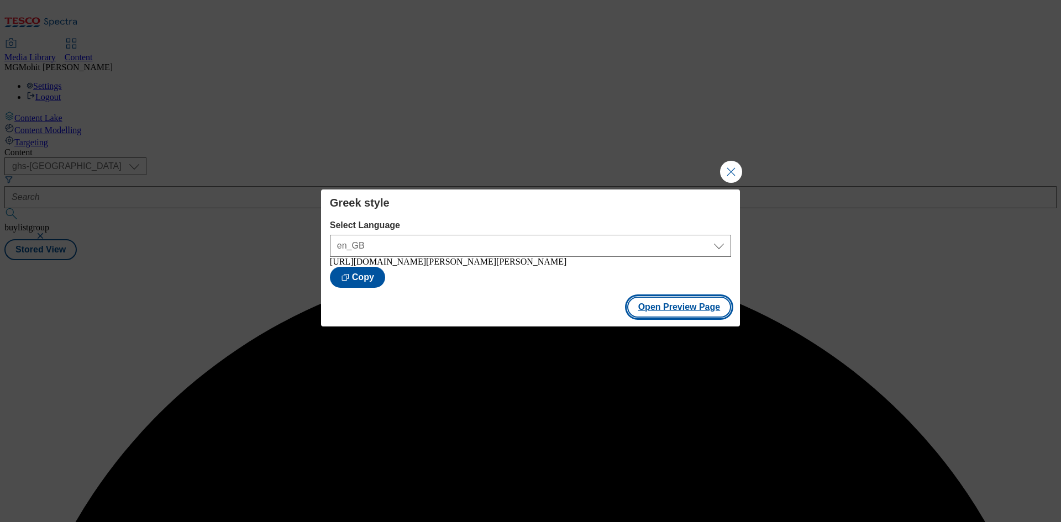
click at [669, 310] on button "Open Preview Page" at bounding box center [679, 307] width 104 height 21
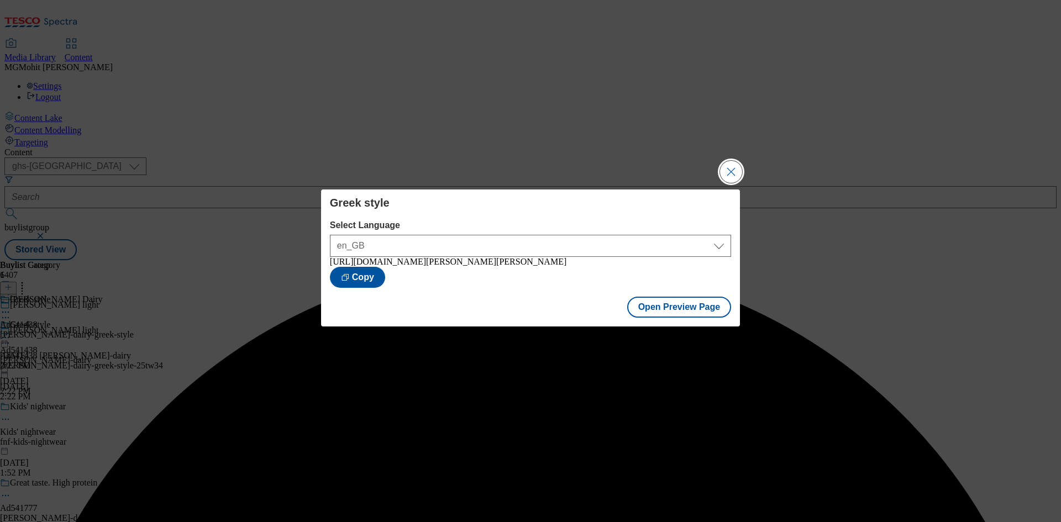
click at [726, 166] on button "Close Modal" at bounding box center [731, 172] width 22 height 22
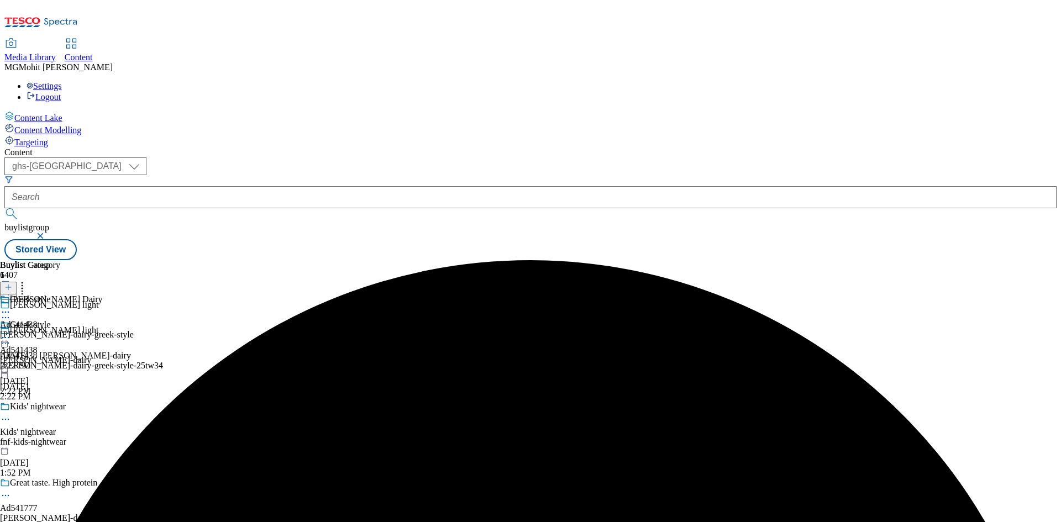
click at [91, 320] on div "Greek style Ad541438 muller-dairy Oct 1, 2025 2:22 PM" at bounding box center [45, 358] width 91 height 76
click at [11, 332] on icon at bounding box center [5, 337] width 11 height 11
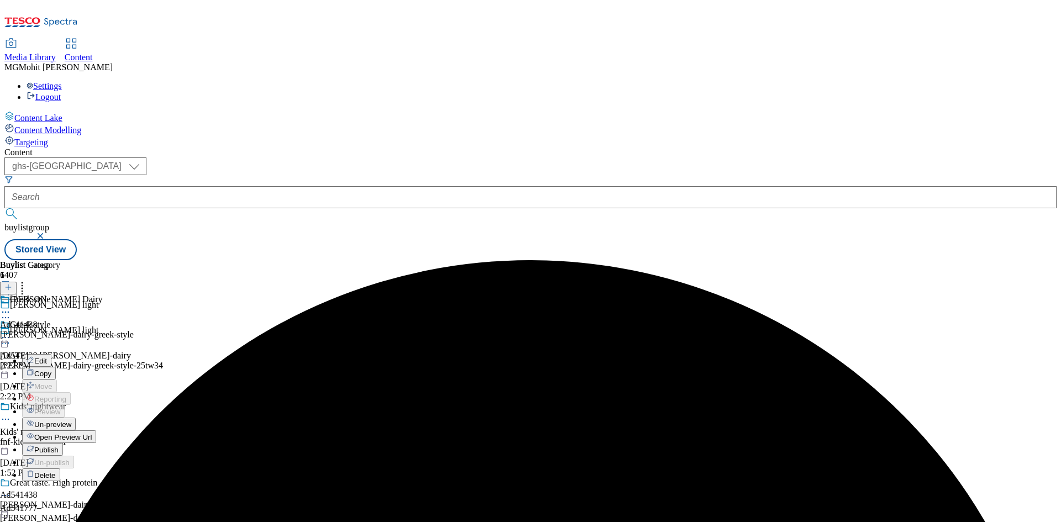
click at [59, 446] on span "Publish" at bounding box center [46, 450] width 24 height 8
